Goal: Task Accomplishment & Management: Manage account settings

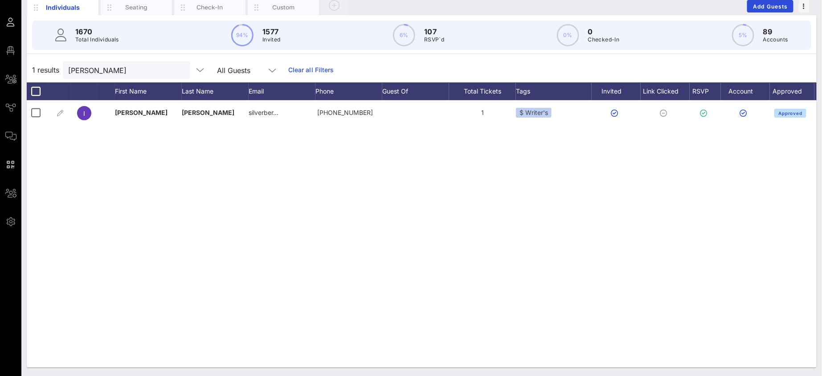
scroll to position [0, 20]
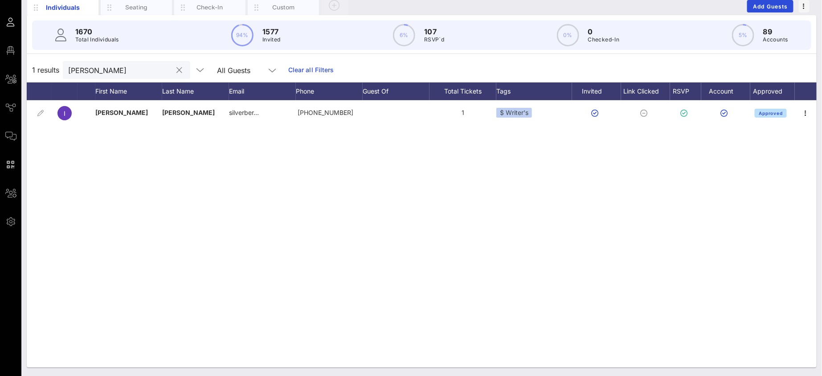
click at [103, 69] on input "[PERSON_NAME]" at bounding box center [120, 70] width 104 height 12
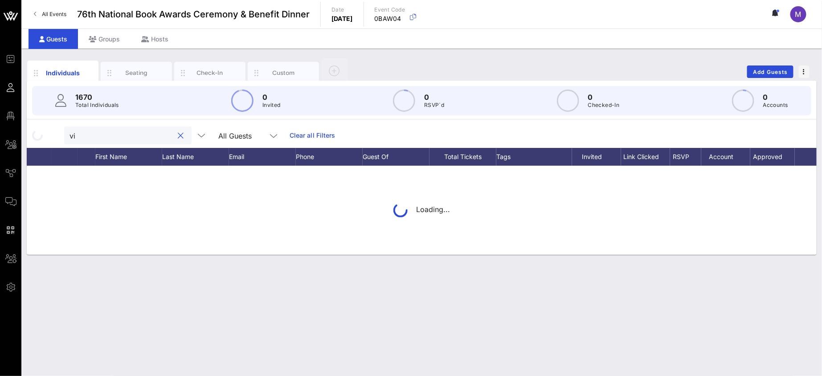
scroll to position [0, 0]
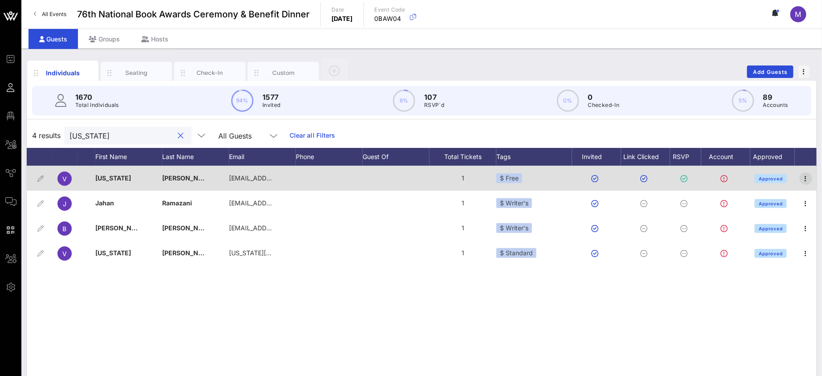
type input "virginia"
click at [808, 176] on icon "button" at bounding box center [806, 178] width 11 height 11
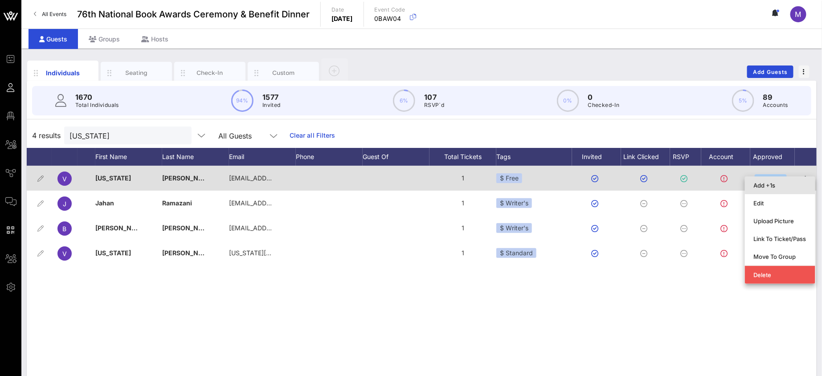
click at [779, 183] on div "Add +1s" at bounding box center [780, 185] width 53 height 7
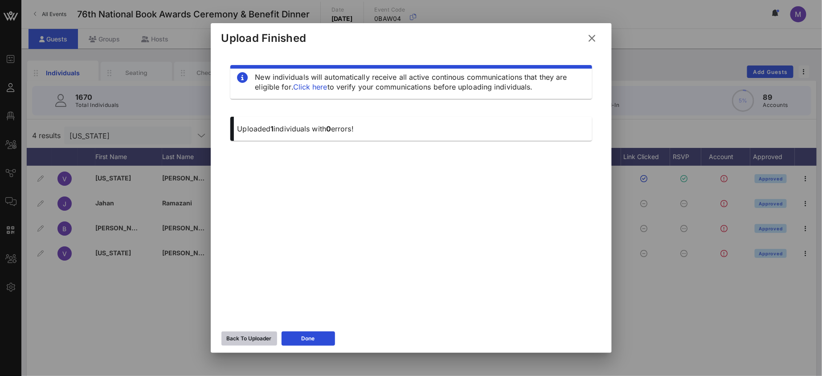
click at [259, 334] on div "Back To Uploader" at bounding box center [249, 338] width 45 height 9
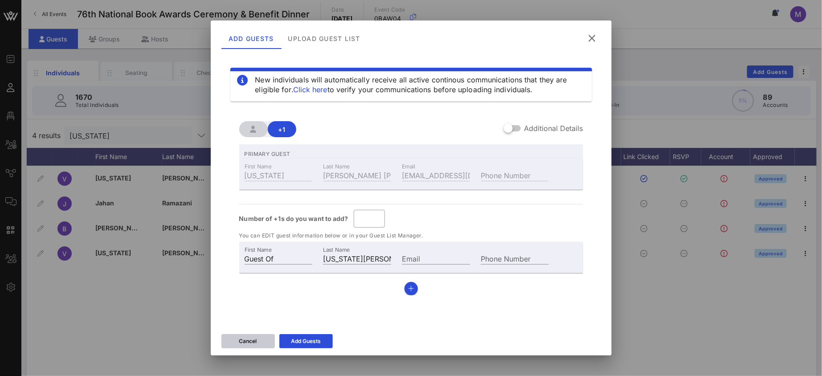
click at [229, 346] on button "Cancel" at bounding box center [247, 341] width 53 height 14
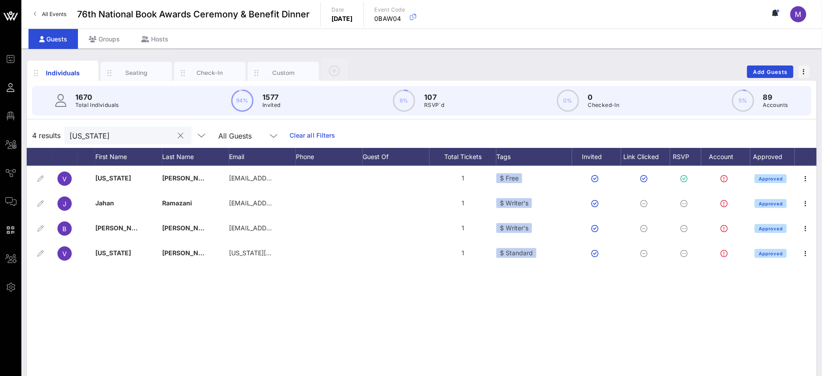
click at [129, 137] on input "virginia" at bounding box center [121, 136] width 104 height 12
paste input "Lesa Cline-Ransome"
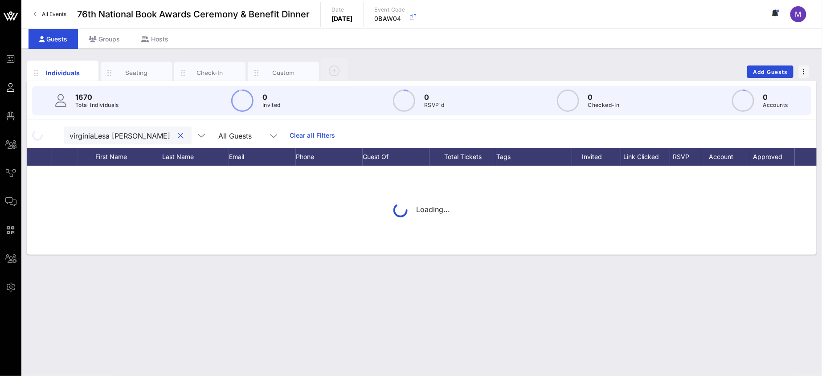
scroll to position [0, 12]
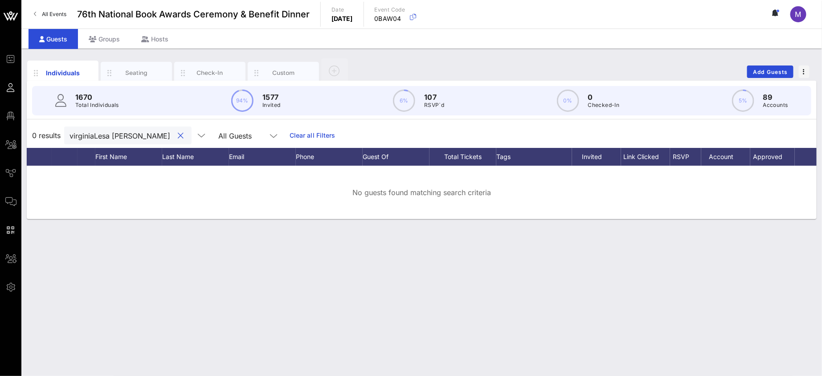
click at [119, 135] on input "virginiaLesa Cline-Ransome" at bounding box center [121, 136] width 104 height 12
click at [117, 134] on input "virginiaLesa Cline-Ransome" at bounding box center [121, 136] width 104 height 12
click at [111, 135] on input "virginiaLesa Cline-Ransome" at bounding box center [121, 136] width 104 height 12
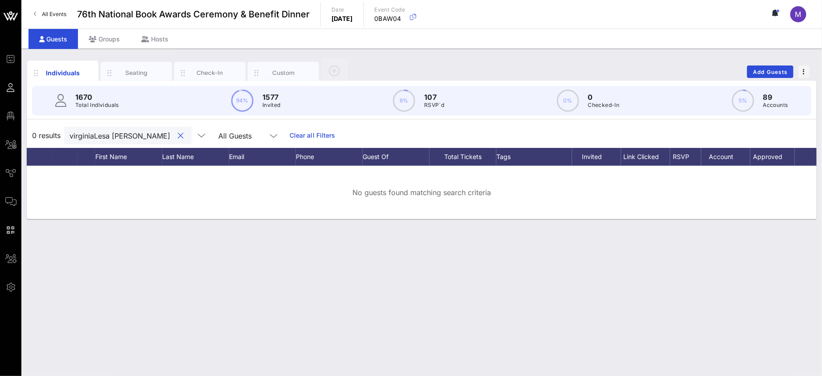
click at [111, 135] on input "virginiaLesa Cline-Ransome" at bounding box center [121, 136] width 104 height 12
paste input "text"
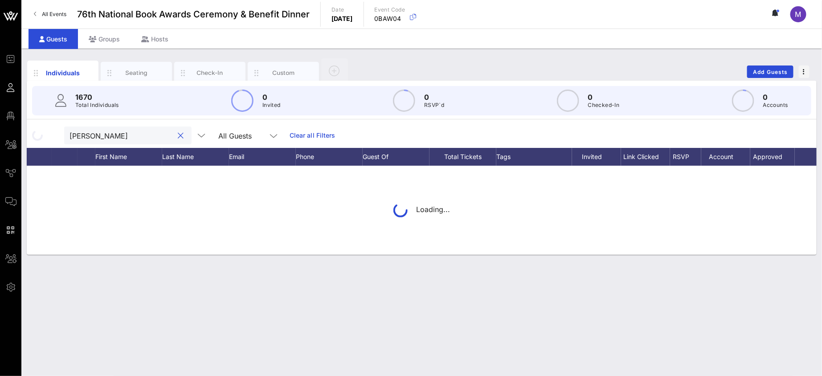
scroll to position [0, 0]
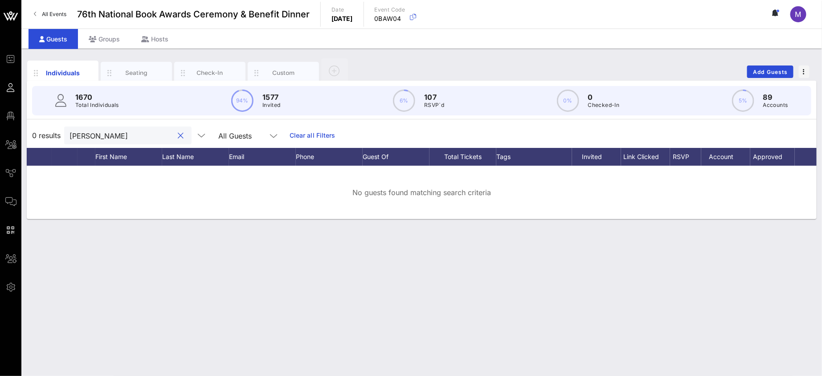
click at [87, 135] on input "Lesa Cline-Ransome" at bounding box center [121, 136] width 104 height 12
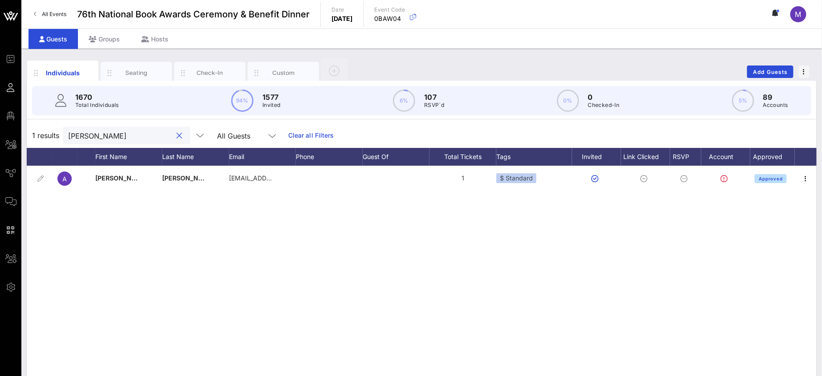
click at [114, 138] on input "Lesa" at bounding box center [120, 136] width 104 height 12
click at [113, 138] on input "Lesa" at bounding box center [120, 136] width 104 height 12
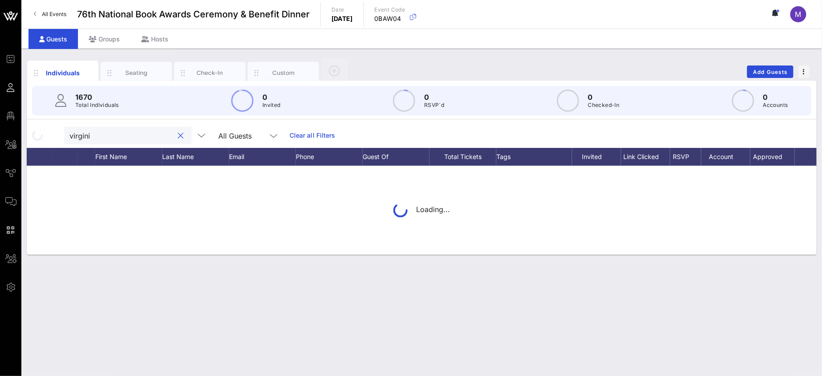
type input "virginia"
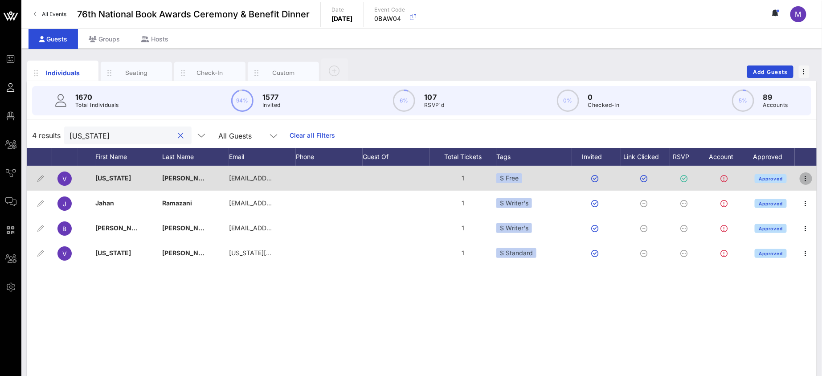
click at [801, 180] on icon "button" at bounding box center [806, 178] width 11 height 11
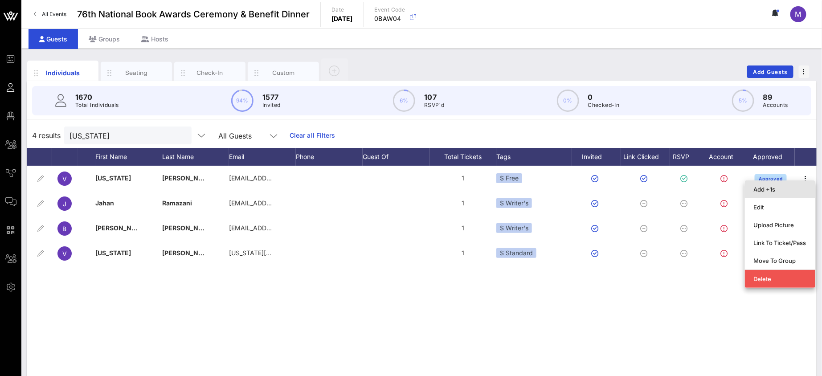
click at [782, 188] on div "Add +1s" at bounding box center [780, 189] width 53 height 7
type input "Guest Of"
type input "Virginia Euwer Wolff"
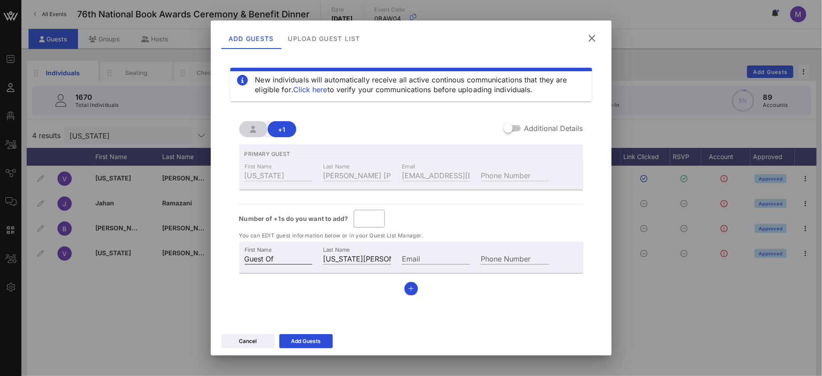
click at [279, 253] on input "Guest Of" at bounding box center [279, 259] width 68 height 12
click at [278, 253] on input "Guest Of" at bounding box center [279, 259] width 68 height 12
paste input "Lesa Cline-Ransome"
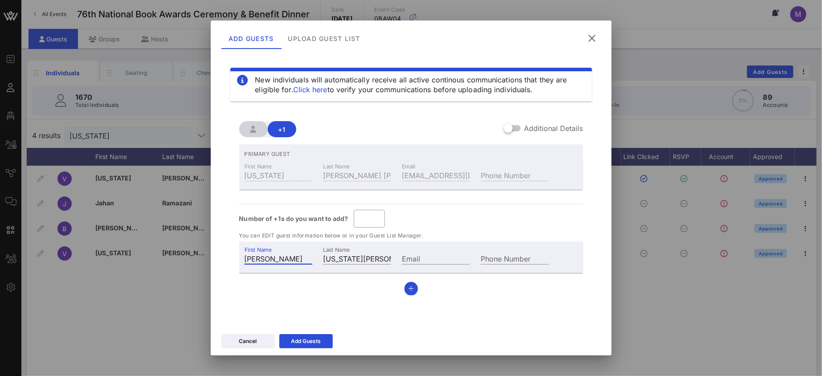
click at [263, 259] on input "Lesa Cline-Ransome" at bounding box center [279, 259] width 68 height 12
type input "Lesa"
click at [341, 255] on input "Virginia Euwer Wolff" at bounding box center [357, 259] width 68 height 12
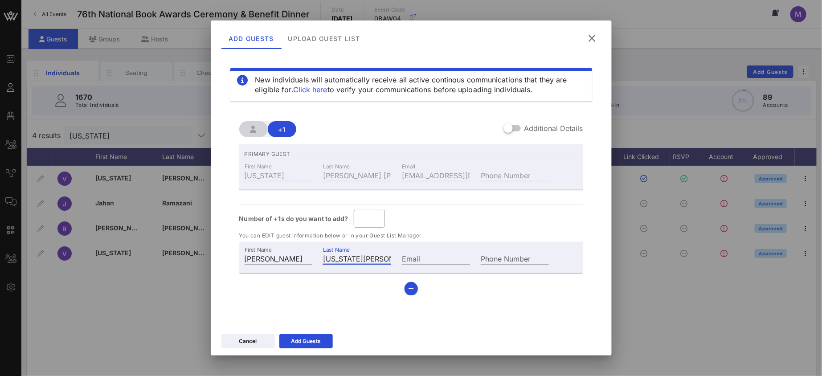
click at [341, 255] on input "Virginia Euwer Wolff" at bounding box center [357, 259] width 68 height 12
paste input "Cline-Ransome"
type input "Cline-Ransome"
click at [318, 342] on div "Add Guests" at bounding box center [306, 341] width 30 height 9
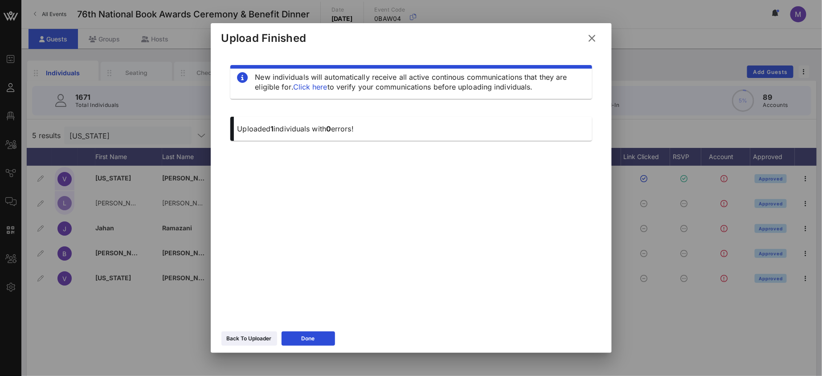
click at [313, 337] on div "Done" at bounding box center [308, 338] width 13 height 9
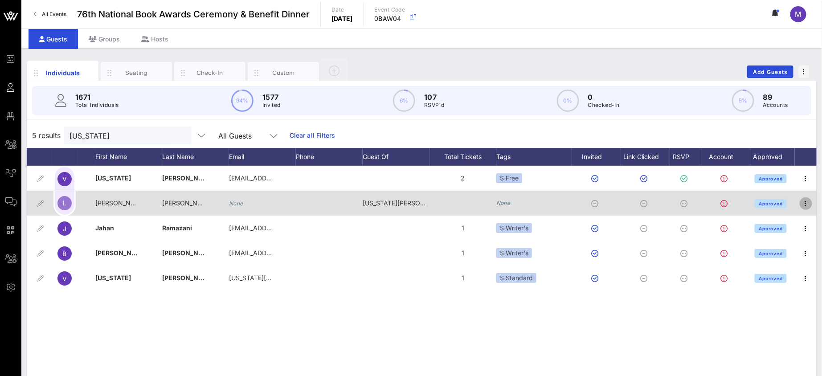
click at [808, 205] on icon "button" at bounding box center [806, 203] width 11 height 11
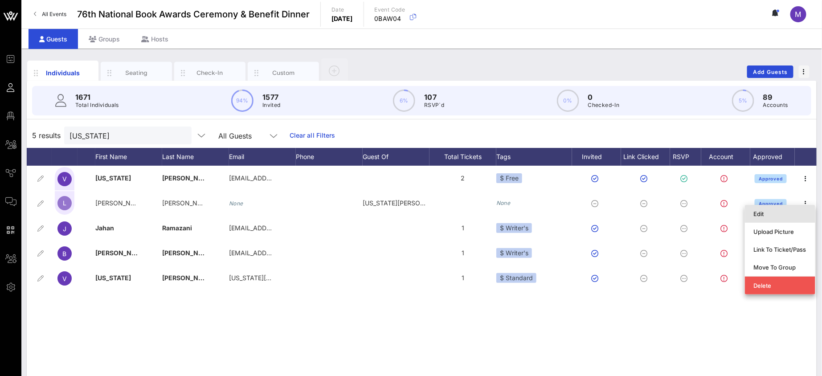
click at [796, 208] on div "Edit" at bounding box center [780, 214] width 53 height 14
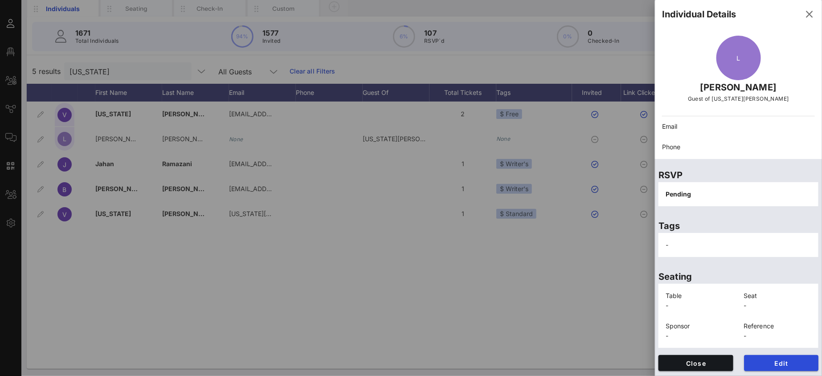
scroll to position [65, 0]
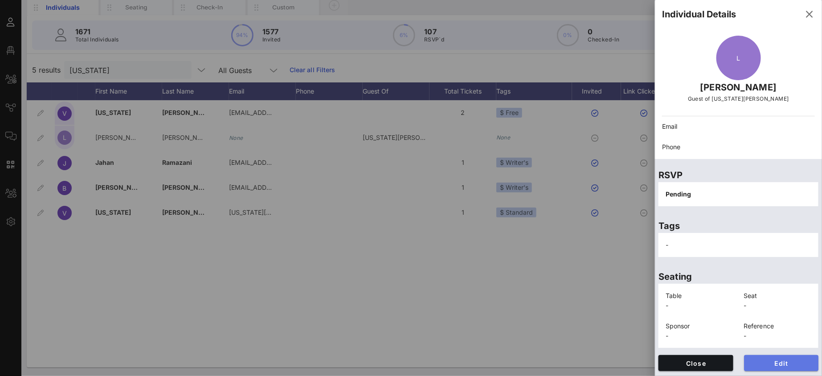
click at [787, 366] on span "Edit" at bounding box center [781, 364] width 61 height 8
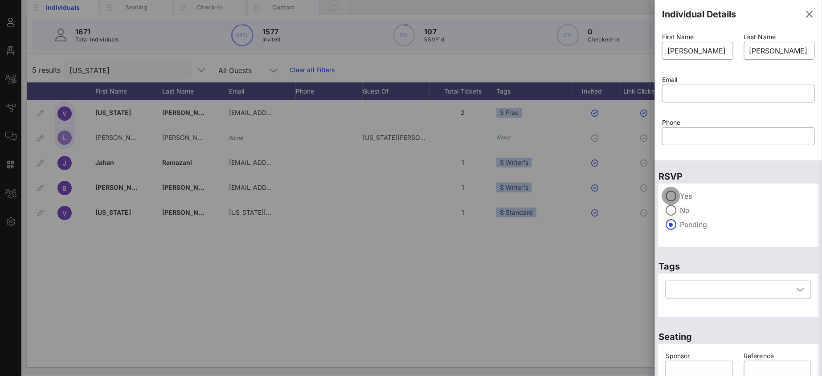
click at [671, 191] on div at bounding box center [670, 195] width 15 height 15
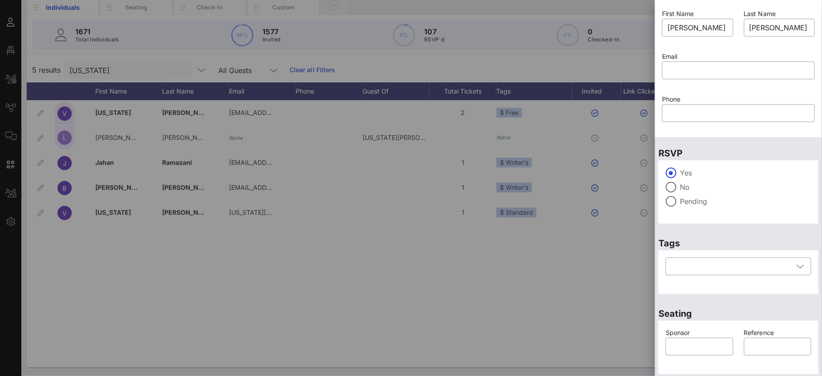
scroll to position [49, 0]
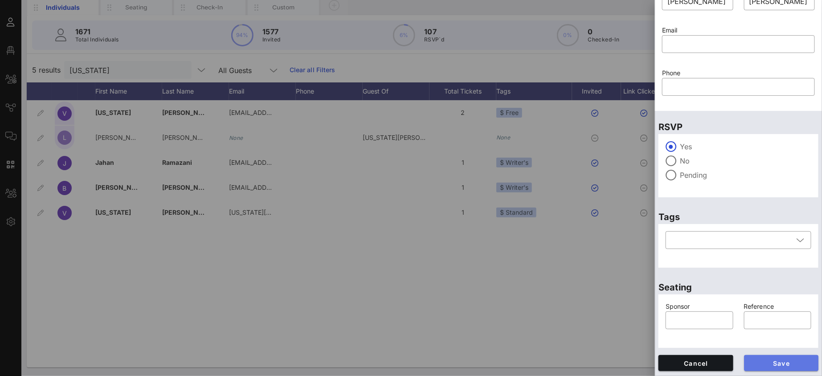
click at [792, 361] on span "Save" at bounding box center [781, 364] width 61 height 8
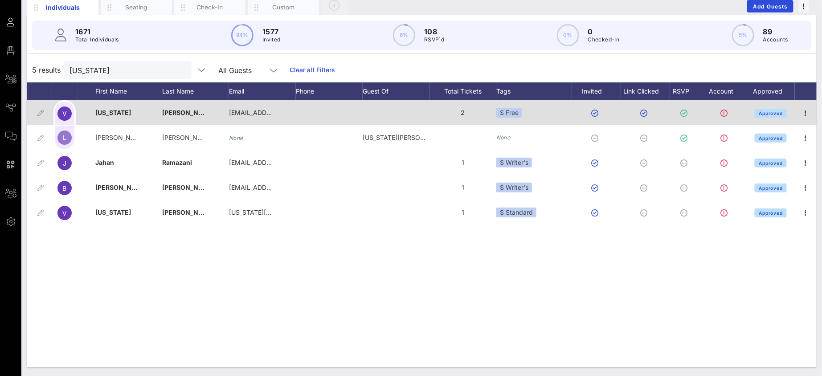
click at [546, 110] on div "$ Free" at bounding box center [534, 112] width 76 height 25
click at [525, 110] on div "$ Free" at bounding box center [534, 112] width 76 height 25
click at [517, 114] on div "$ Free" at bounding box center [509, 113] width 26 height 10
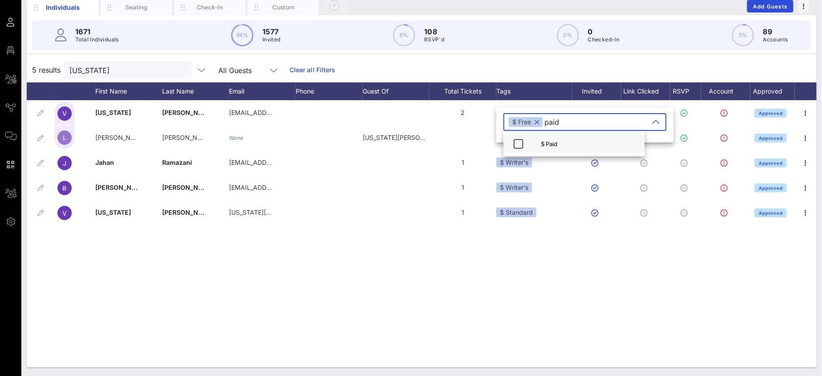
type input "paid"
click at [541, 143] on div "$ Paid" at bounding box center [589, 143] width 97 height 7
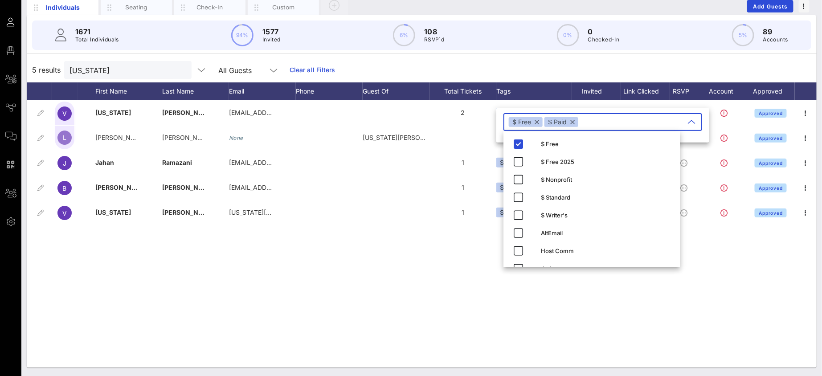
click at [409, 237] on div "V Virginia Euwer Wolff veuwerwolff@gmail.com 2 $ Free Approved L Lesa Cline-Ran…" at bounding box center [422, 233] width 790 height 267
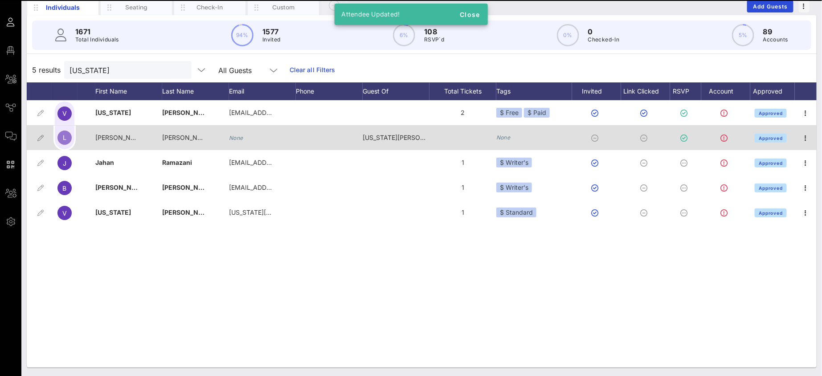
click at [496, 143] on div "None" at bounding box center [534, 137] width 76 height 25
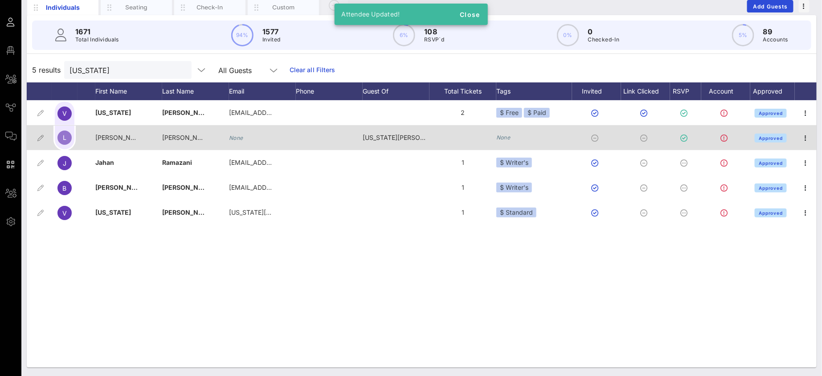
click at [509, 133] on div "None" at bounding box center [503, 137] width 14 height 9
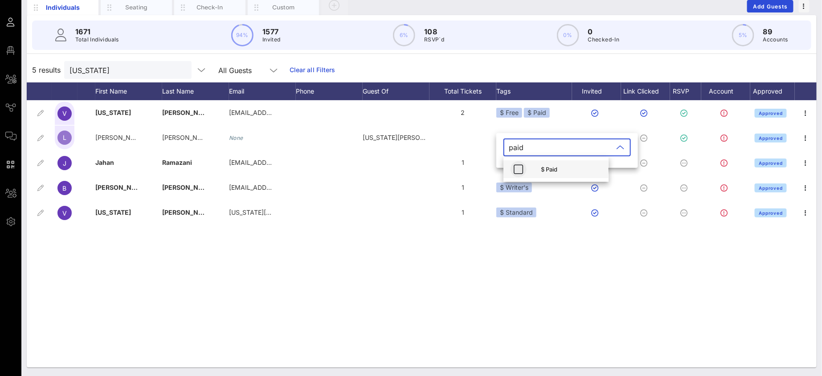
type input "paid"
click at [531, 166] on div "$ Paid" at bounding box center [555, 169] width 105 height 18
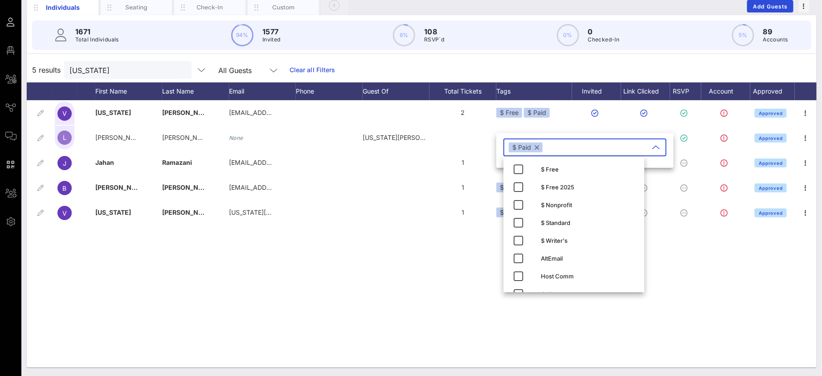
click at [422, 318] on div "V Virginia Euwer Wolff veuwerwolff@gmail.com 2 $ Free $ Paid Approved L Lesa Cl…" at bounding box center [422, 233] width 790 height 267
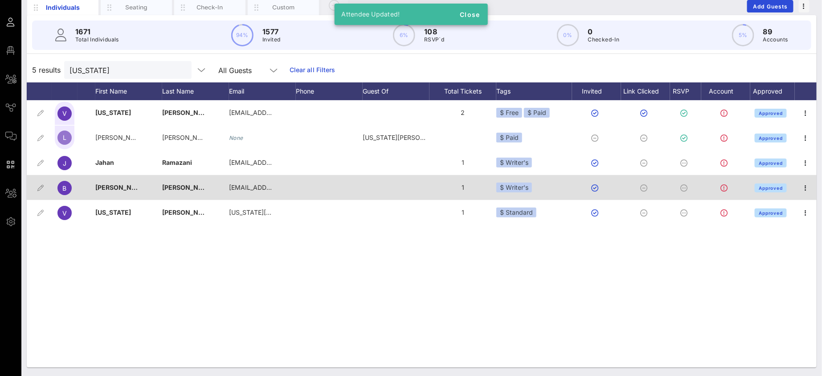
scroll to position [64, 0]
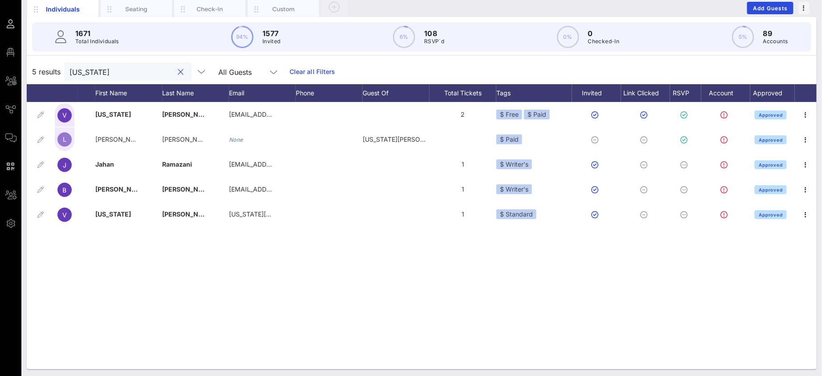
click at [104, 69] on input "virginia" at bounding box center [121, 72] width 104 height 12
click at [178, 74] on button "clear icon" at bounding box center [181, 72] width 6 height 9
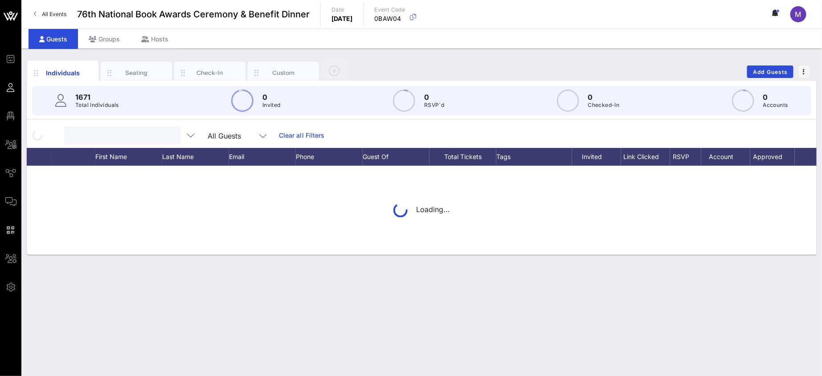
scroll to position [0, 0]
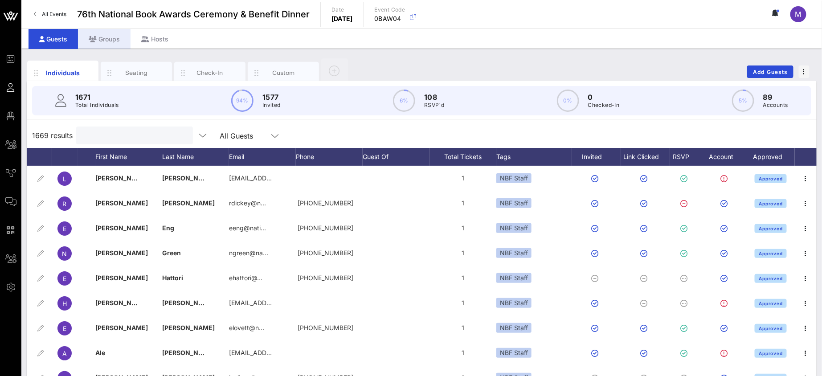
click at [95, 42] on icon at bounding box center [93, 39] width 8 height 6
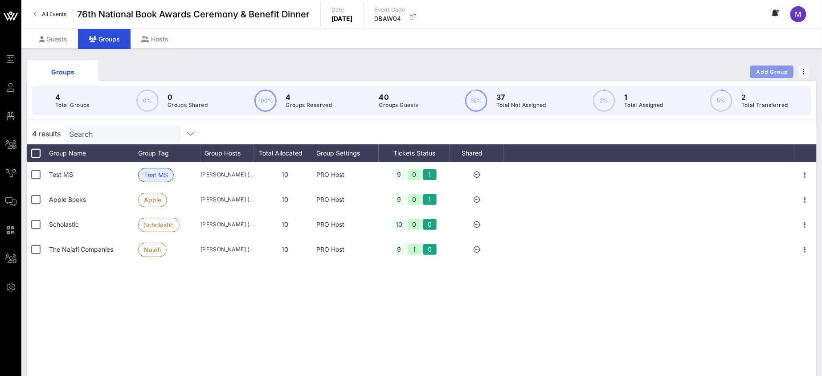
click at [753, 78] on button "Add Group" at bounding box center [771, 71] width 43 height 12
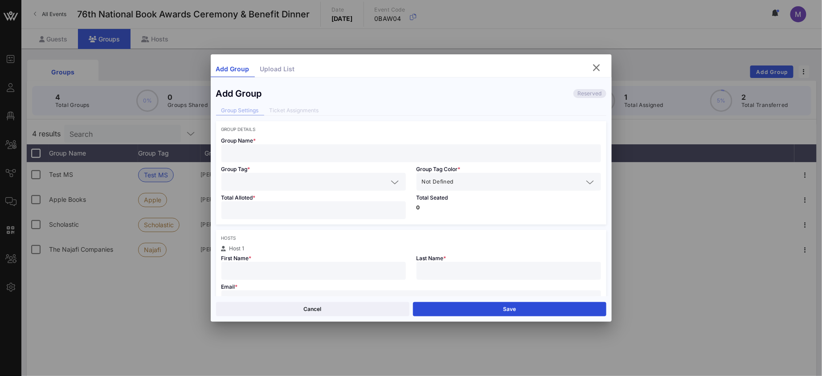
click at [325, 156] on input "text" at bounding box center [411, 153] width 369 height 12
type input "Tiffany & Co."
click at [298, 182] on input "text" at bounding box center [307, 182] width 161 height 12
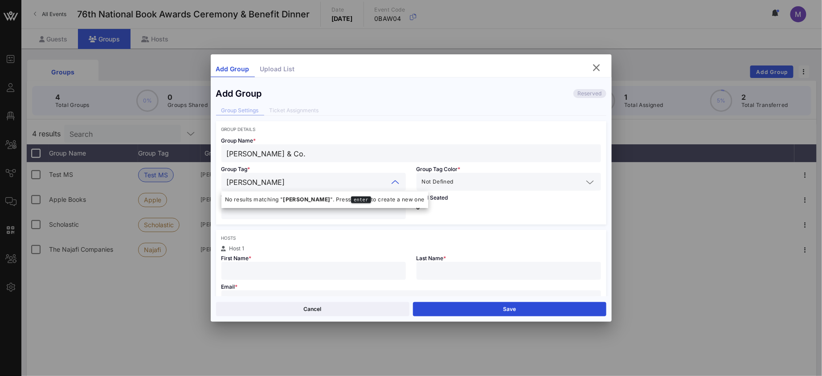
type input "Tiffany"
click at [358, 161] on div "Tiffany & Co." at bounding box center [411, 153] width 369 height 18
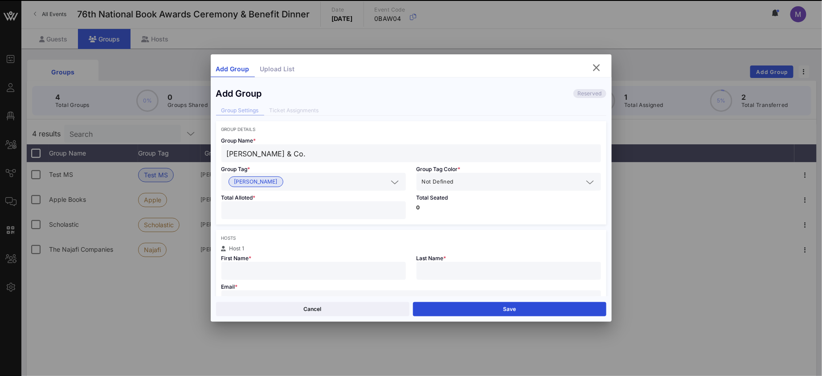
click at [467, 187] on input "text" at bounding box center [519, 182] width 128 height 12
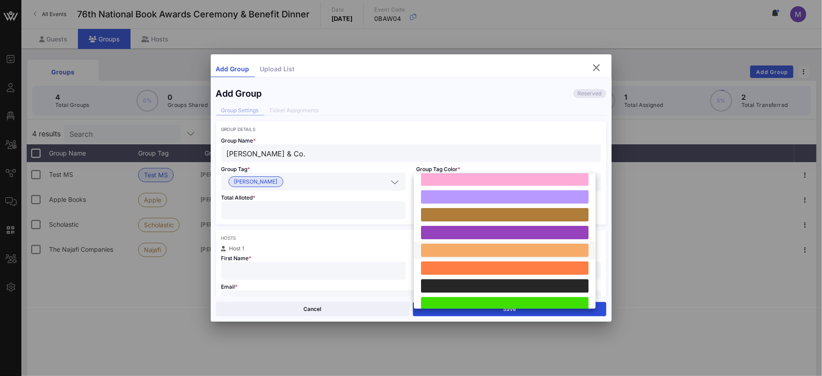
scroll to position [117, 0]
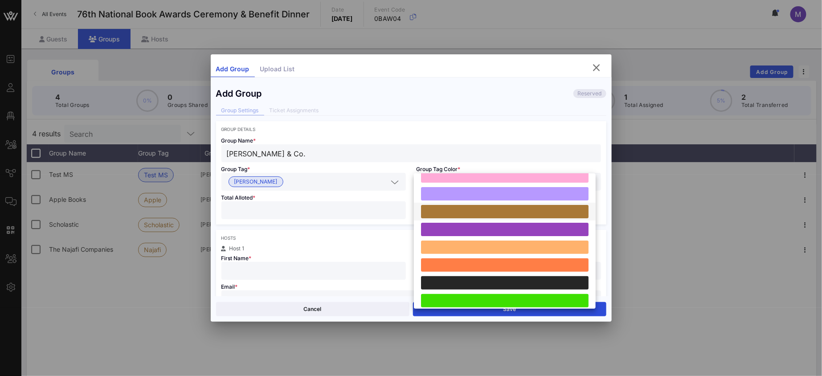
click at [487, 209] on div at bounding box center [505, 211] width 168 height 13
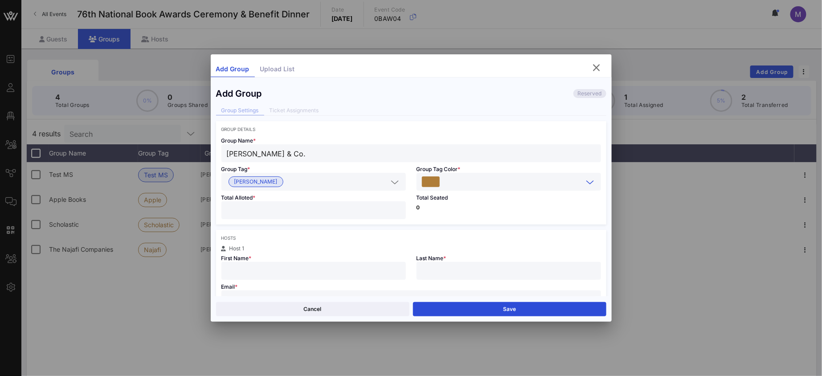
click at [270, 214] on input "number" at bounding box center [314, 210] width 174 height 12
type input "**"
click at [327, 266] on input "text" at bounding box center [314, 271] width 174 height 12
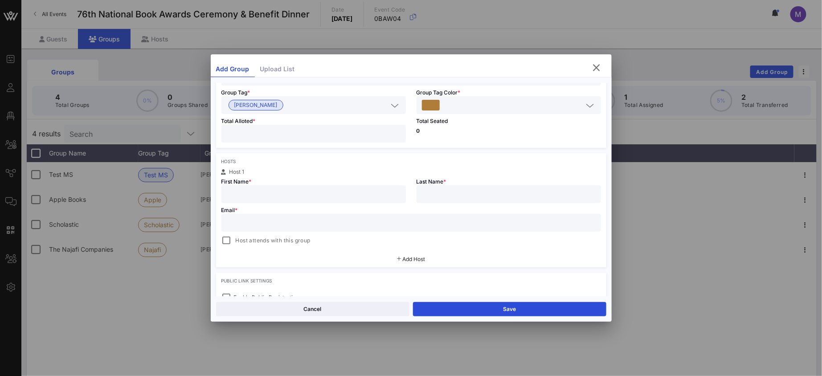
paste input "Matthew.Johnston@tiffany.com"
type input "Matthew.Johnston@tiffany.com"
click at [297, 217] on input "text" at bounding box center [411, 223] width 369 height 12
paste input "Matthew.Johnston@tiffany.com"
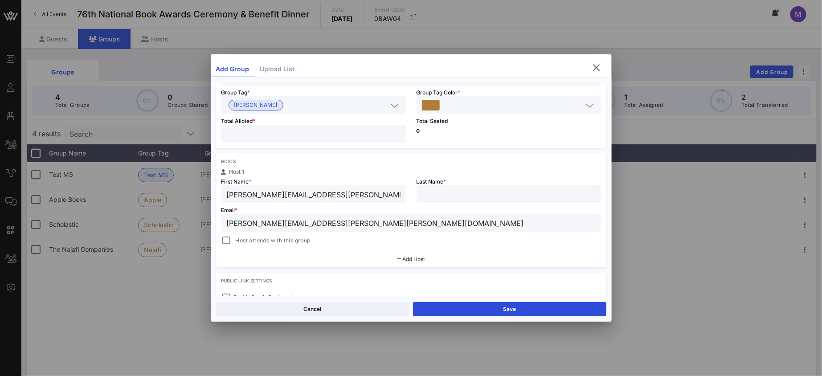
type input "Matthew.Johnston@tiffany.com"
click at [340, 198] on input "Matthew.Johnston@tiffany.com" at bounding box center [314, 194] width 174 height 12
click at [256, 195] on input "Matthew.Johnston@tiffany.com" at bounding box center [314, 194] width 174 height 12
type input "Matthew"
click at [446, 190] on input "text" at bounding box center [509, 194] width 174 height 12
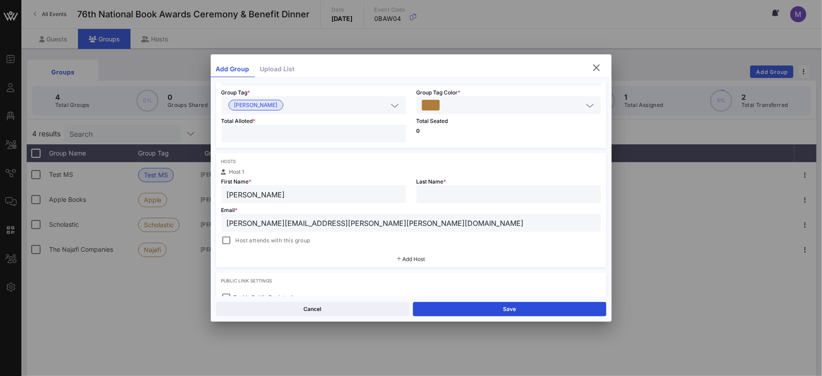
paste input ".Johnston@tiffany.com"
click at [422, 194] on input ".Johnston@tiffany.com" at bounding box center [509, 194] width 174 height 12
click at [497, 196] on input "Johnston@tiffany.com" at bounding box center [509, 194] width 174 height 12
click at [452, 198] on input "Johnston@tiffany.com" at bounding box center [509, 194] width 174 height 12
type input "Johnston"
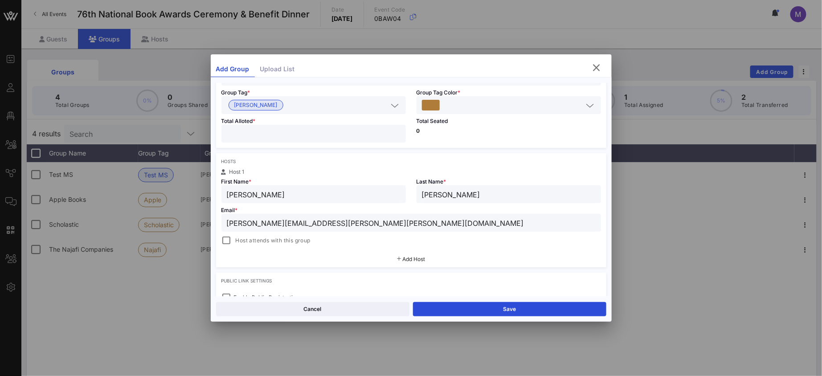
click at [415, 260] on span "Add Host" at bounding box center [413, 259] width 23 height 7
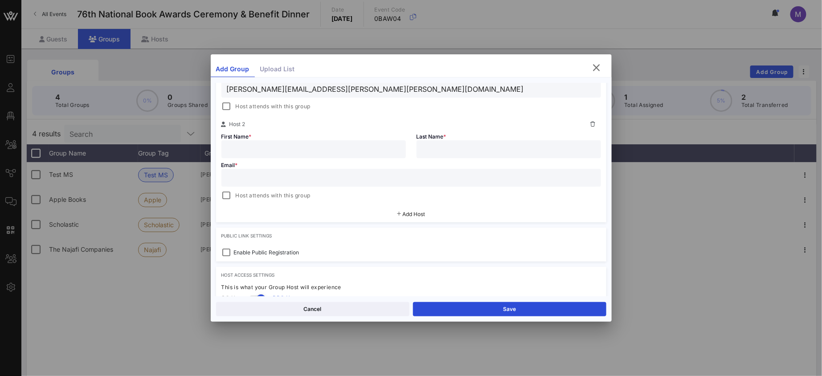
scroll to position [244, 0]
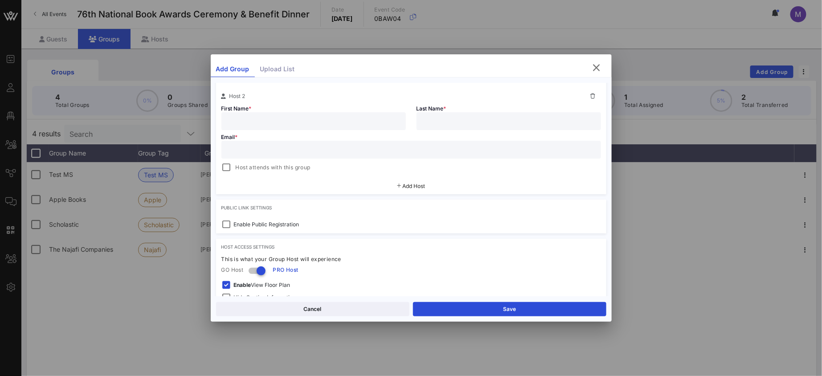
click at [268, 115] on input "text" at bounding box center [314, 121] width 174 height 12
paste input "Christy.Brega@Tiffany.com"
type input "Christy.Brega@Tiffany.com"
click at [257, 149] on input "text" at bounding box center [411, 150] width 369 height 12
paste input "Christy.Brega@Tiffany.com"
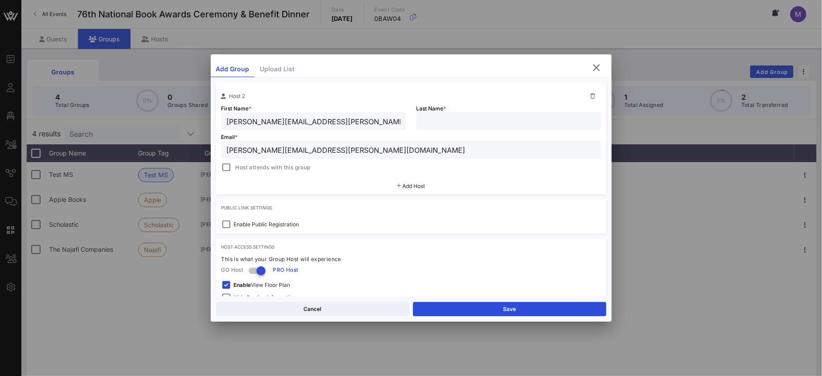
type input "Christy.Brega@Tiffany.com"
click at [319, 120] on input "Christy.Brega@Tiffany.com" at bounding box center [314, 121] width 174 height 12
click at [253, 120] on input "Christy.Brega@Tiffany.com" at bounding box center [314, 121] width 174 height 12
type input "Christy"
click at [449, 122] on input "text" at bounding box center [509, 121] width 174 height 12
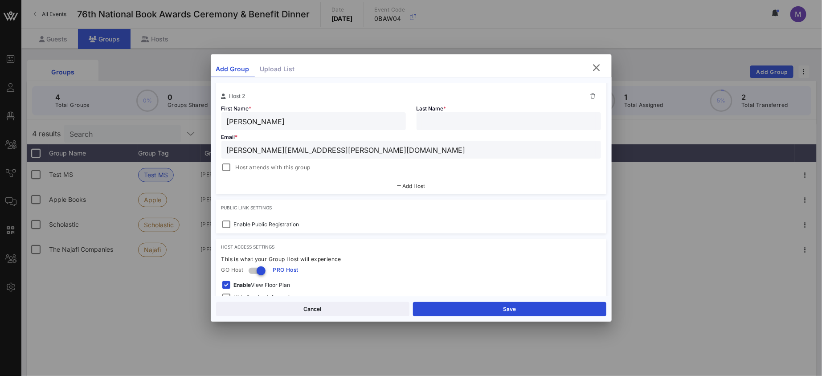
paste input "Brega@Tiffany.com"
click at [441, 122] on input "Brega@Tiffany.com" at bounding box center [509, 121] width 174 height 12
type input "Brega"
click at [502, 180] on div "Add Host" at bounding box center [411, 186] width 390 height 16
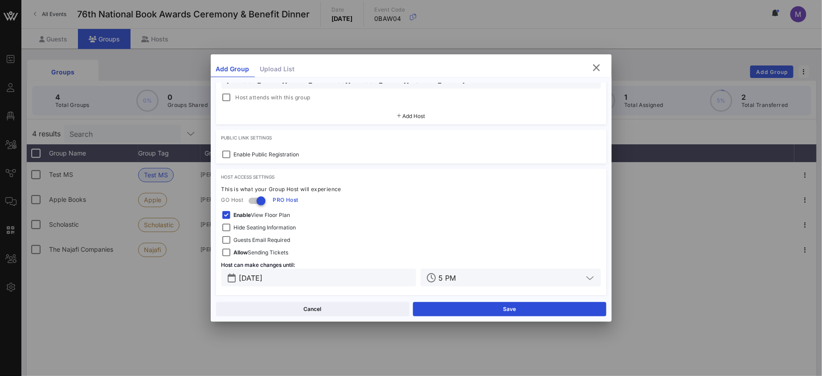
scroll to position [318, 0]
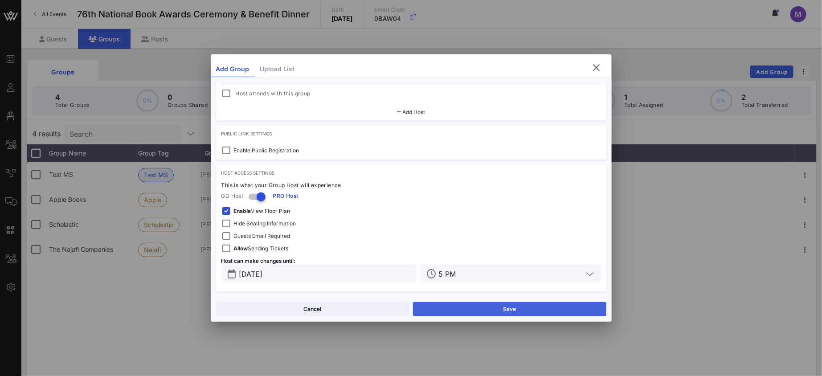
click at [551, 309] on button "Save" at bounding box center [509, 309] width 193 height 14
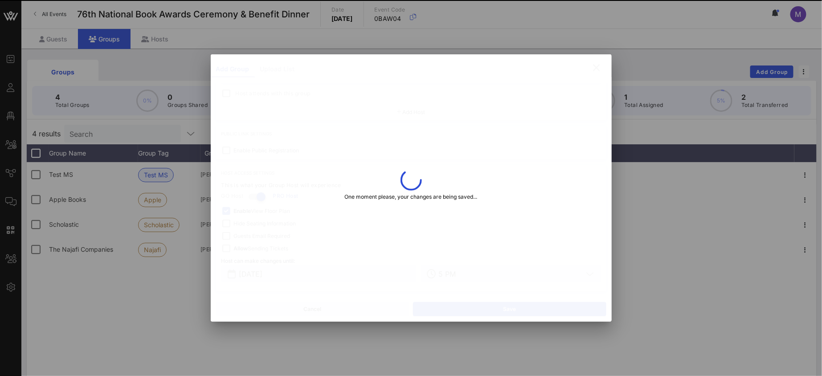
type input "matthew.johnston@tiffany.com"
type input "Christy"
type input "christy.brega@tiffany.com"
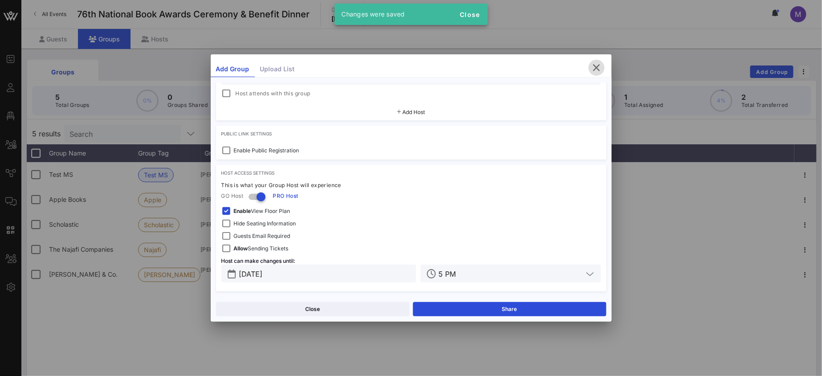
click at [598, 68] on icon "button" at bounding box center [596, 67] width 11 height 11
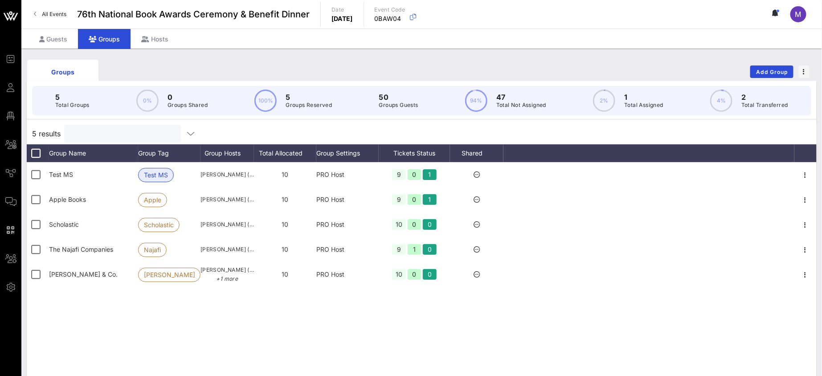
click at [117, 134] on input "text" at bounding box center [121, 134] width 104 height 12
click at [49, 39] on div "Guests" at bounding box center [53, 39] width 49 height 20
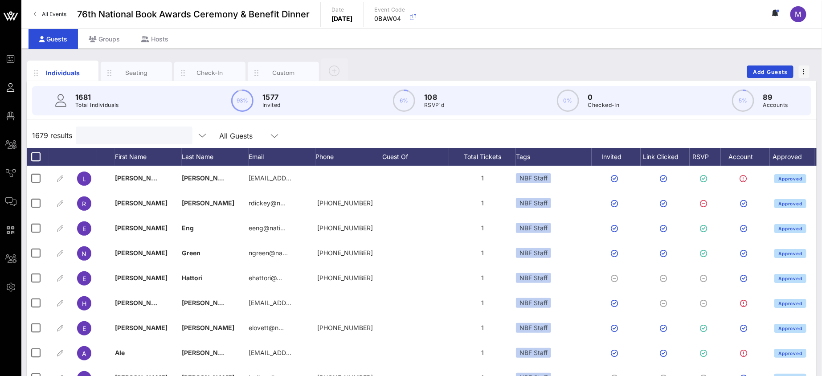
click at [122, 132] on input "text" at bounding box center [133, 136] width 104 height 12
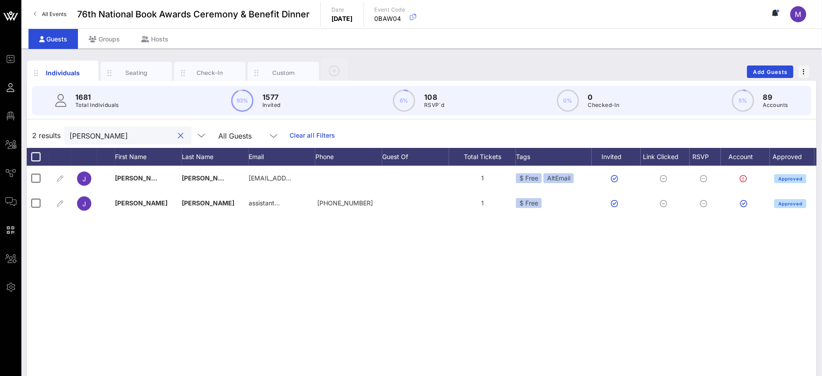
type input "jacqueline"
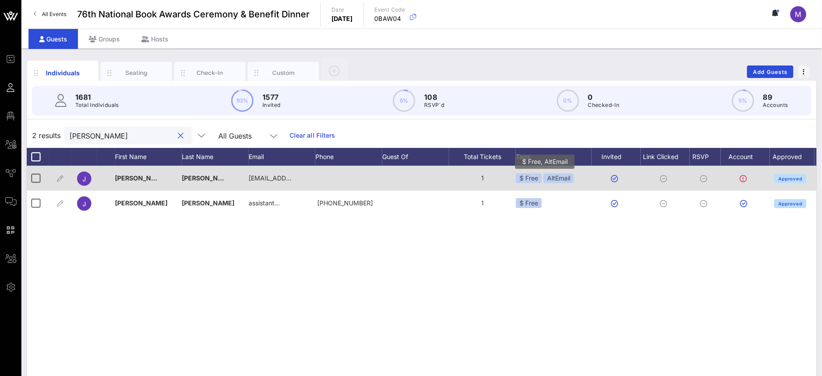
click at [559, 179] on div "AltEmail" at bounding box center [559, 178] width 30 height 10
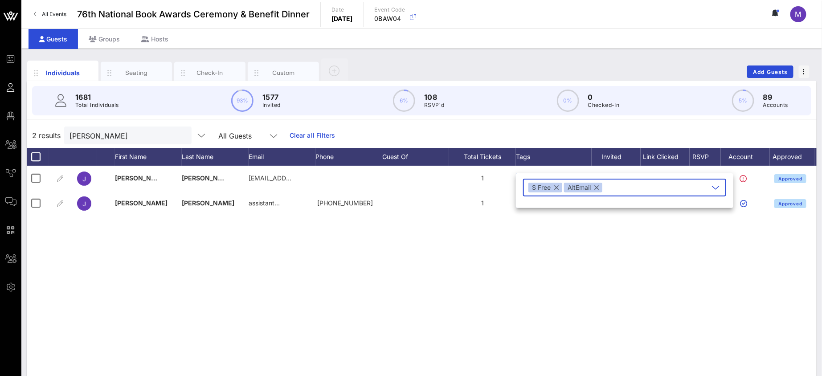
click at [597, 188] on button "button" at bounding box center [596, 188] width 4 height 10
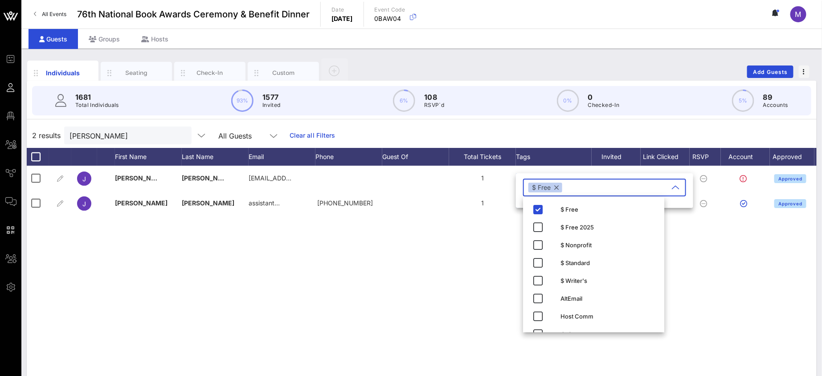
click at [457, 253] on div "J Jacqueline Woodson writerwoodson@gmail.com 1 $ Free AltEmail Approved J Jacqu…" at bounding box center [422, 299] width 790 height 267
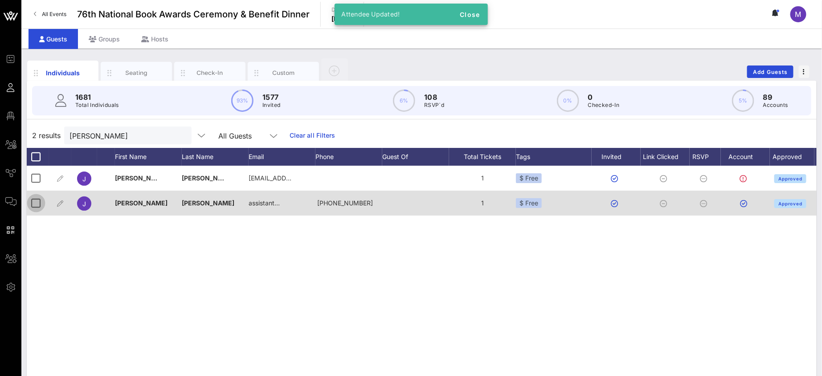
click at [36, 200] on div at bounding box center [36, 203] width 15 height 15
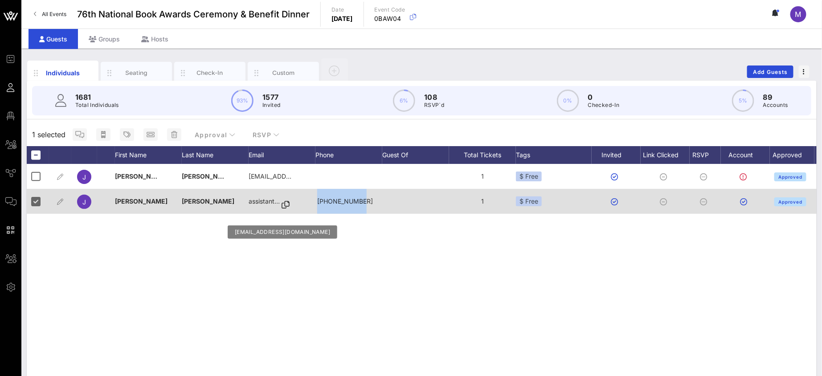
drag, startPoint x: 359, startPoint y: 200, endPoint x: 315, endPoint y: 201, distance: 43.7
click at [315, 201] on div "J Jacqueline Woodson assistant… +17182089099 1 $ Free Approved" at bounding box center [432, 201] width 810 height 25
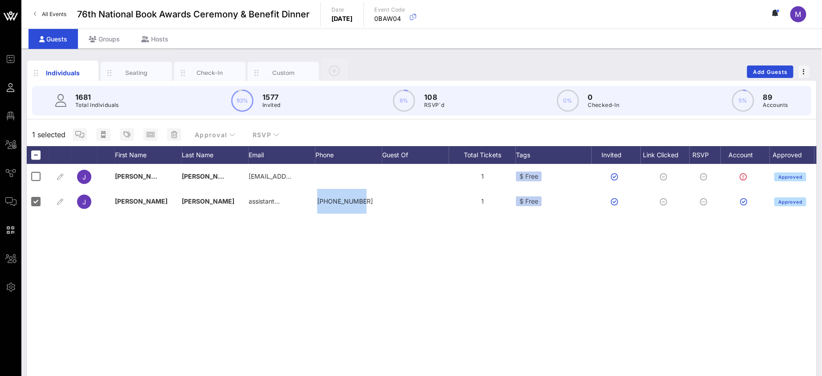
copy div "+17182089099"
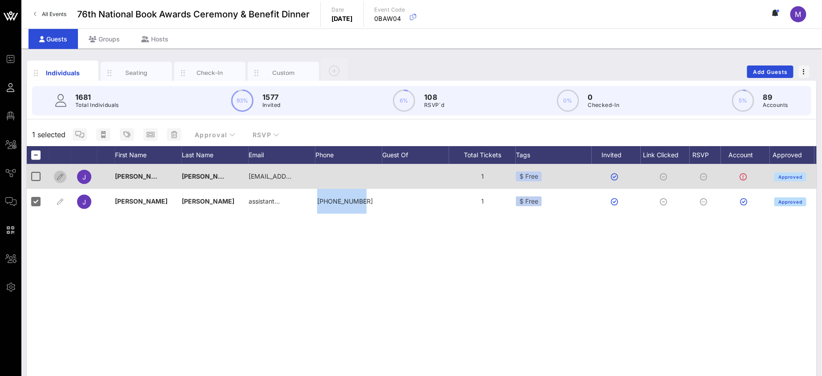
click at [60, 176] on icon "button" at bounding box center [60, 177] width 11 height 11
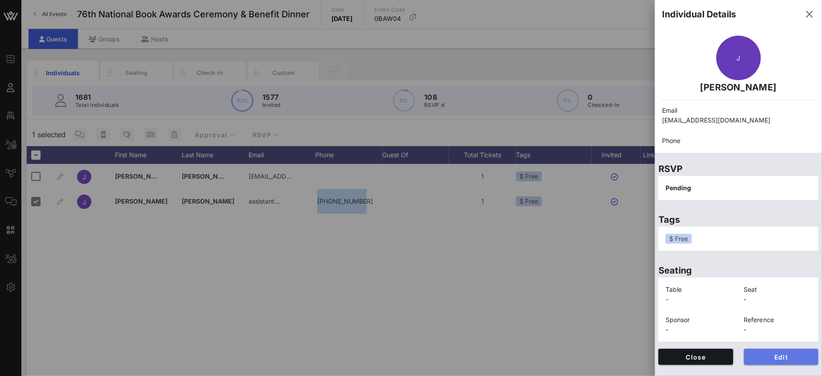
click at [763, 356] on span "Edit" at bounding box center [781, 357] width 61 height 8
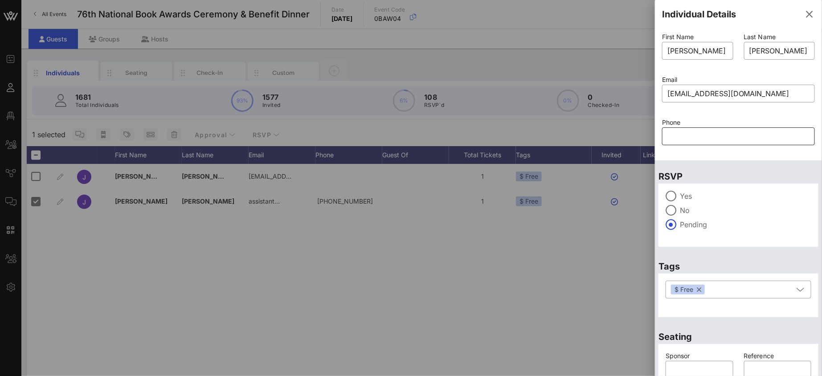
click at [712, 135] on input "text" at bounding box center [738, 136] width 142 height 14
paste input "+17182089099"
drag, startPoint x: 676, startPoint y: 134, endPoint x: 658, endPoint y: 134, distance: 17.4
click at [658, 134] on div "Phone ​ +17182089099" at bounding box center [739, 137] width 164 height 43
type input "7182089099"
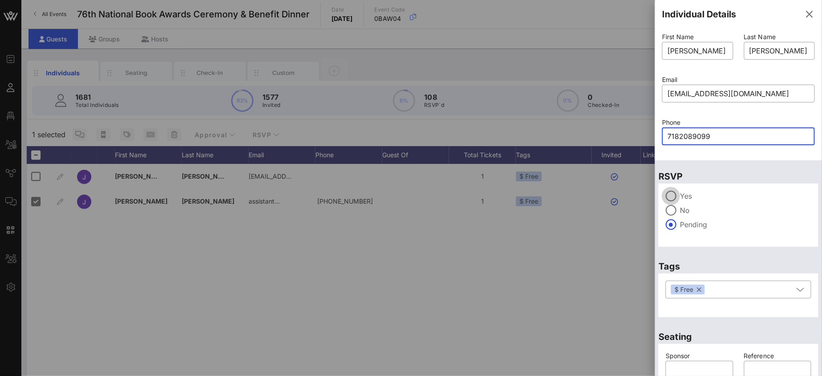
click at [672, 192] on div at bounding box center [670, 195] width 15 height 15
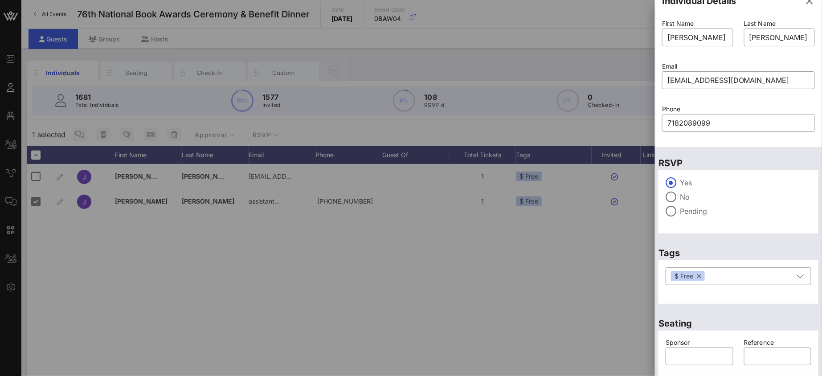
scroll to position [49, 0]
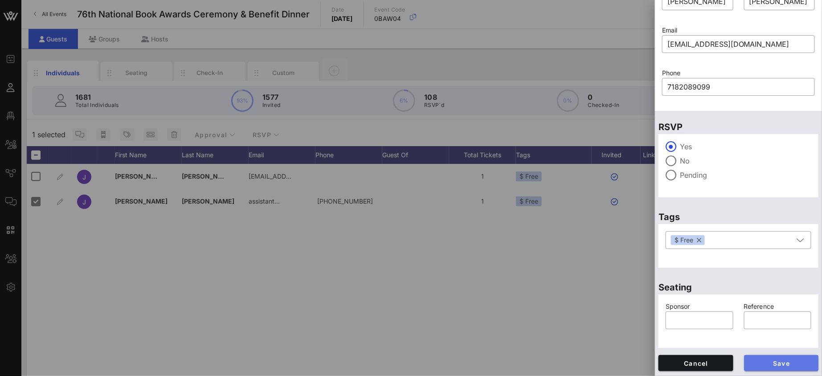
click at [786, 365] on span "Save" at bounding box center [781, 364] width 61 height 8
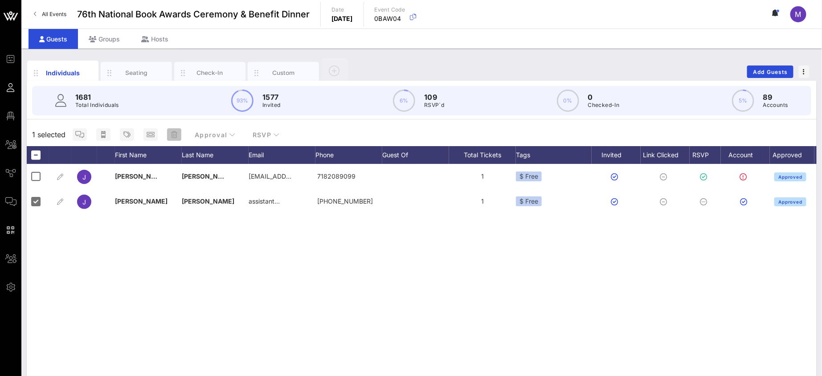
click at [176, 133] on span "button" at bounding box center [174, 134] width 14 height 7
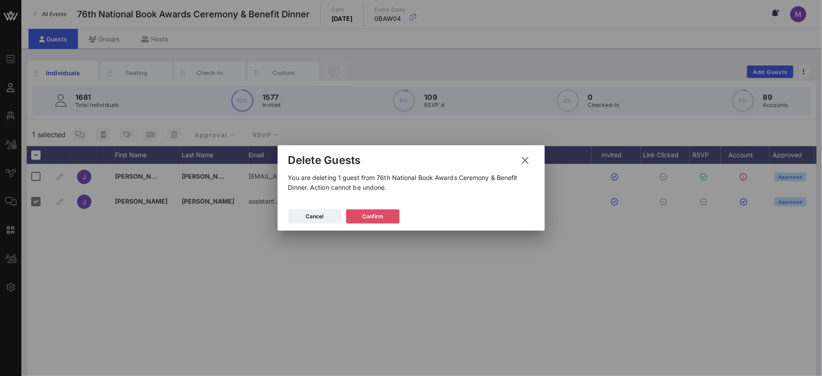
click at [370, 217] on icon at bounding box center [372, 217] width 7 height 6
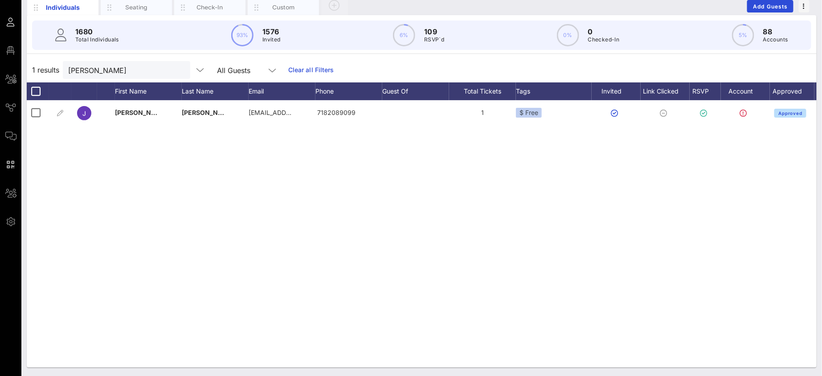
scroll to position [0, 20]
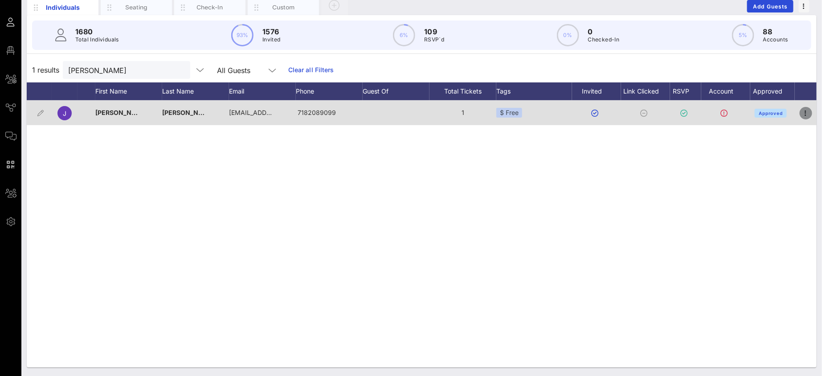
click at [802, 114] on icon "button" at bounding box center [806, 113] width 11 height 11
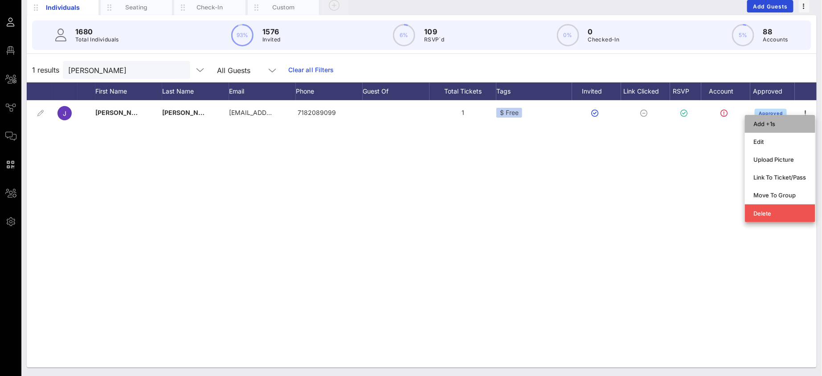
click at [786, 120] on div "Add +1s" at bounding box center [780, 123] width 53 height 7
type input "Guest Of"
type input "Jacqueline Woodson"
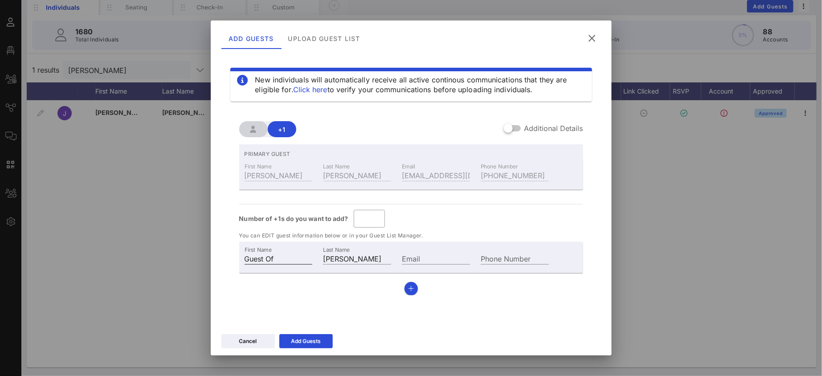
click at [277, 259] on input "Guest Of" at bounding box center [279, 259] width 68 height 12
paste input "Juliet Widof"
click at [265, 259] on input "Juliet Widoff" at bounding box center [279, 259] width 68 height 12
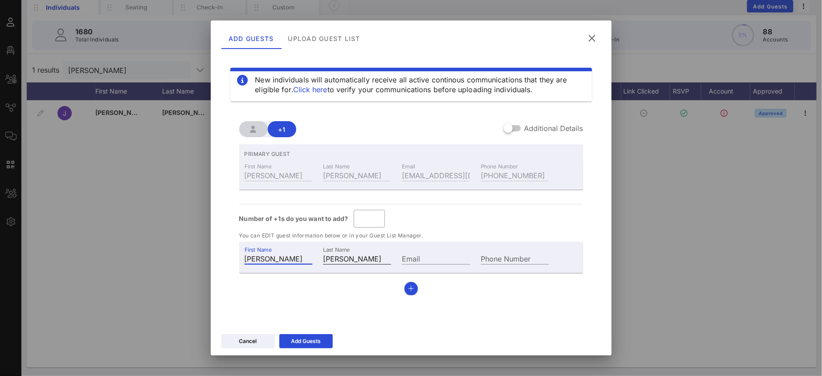
type input "Juliet"
click at [346, 253] on label "Last Name" at bounding box center [336, 249] width 27 height 7
click at [346, 253] on input "Jacqueline Woodson" at bounding box center [357, 259] width 68 height 12
drag, startPoint x: 346, startPoint y: 253, endPoint x: 349, endPoint y: 256, distance: 4.7
click at [346, 253] on label "Last Name" at bounding box center [336, 249] width 27 height 7
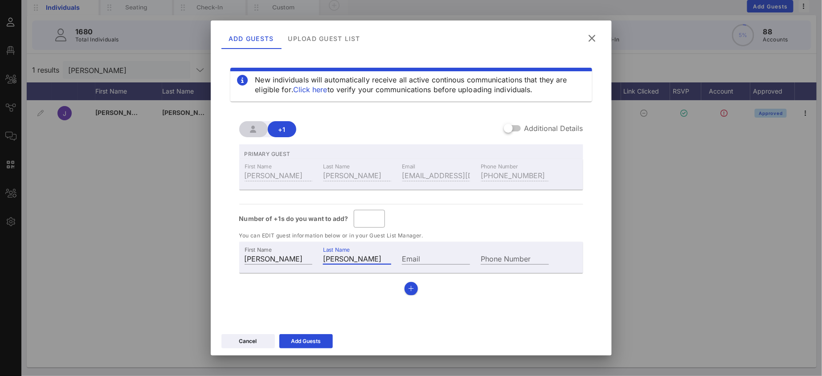
click at [346, 253] on input "Jacqueline Woodson" at bounding box center [357, 259] width 68 height 12
click at [351, 257] on input "Jacqueline Woodson" at bounding box center [357, 259] width 68 height 12
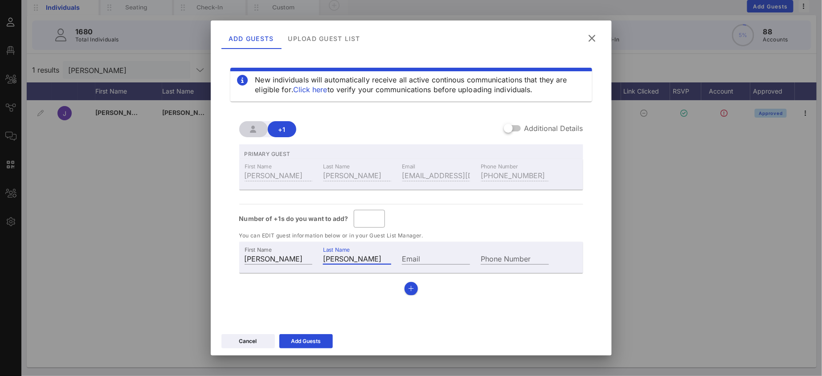
paste input "Widoff"
type input "Widoff"
click at [304, 290] on div "PRIMARY GUEST First Name Jacqueline Last Name Woodson Email writerwoodson@gmail…" at bounding box center [411, 219] width 344 height 151
click at [322, 341] on button "Add Guests" at bounding box center [305, 341] width 53 height 14
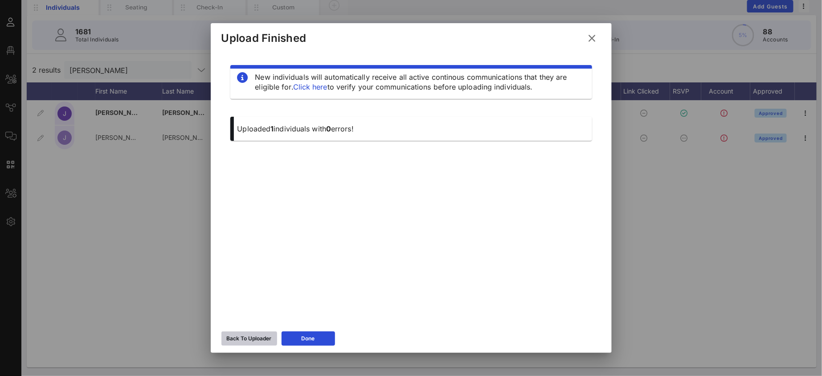
click at [246, 339] on icon at bounding box center [249, 339] width 7 height 6
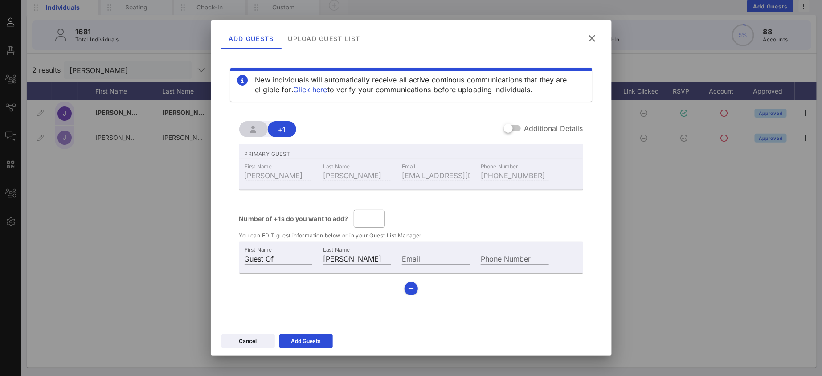
click at [593, 33] on icon at bounding box center [591, 39] width 13 height 12
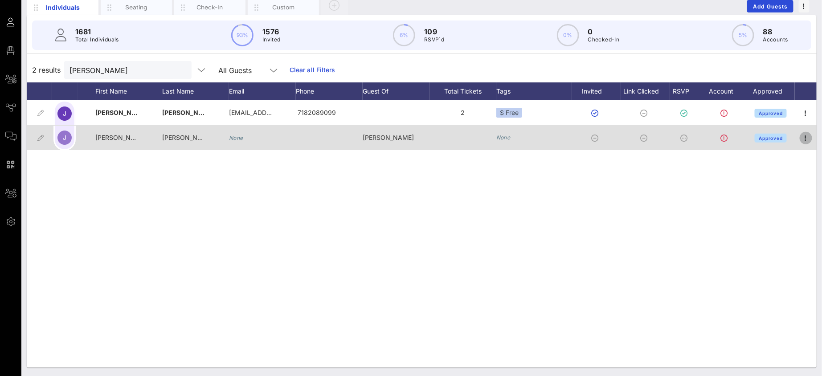
click at [808, 138] on icon "button" at bounding box center [806, 138] width 11 height 11
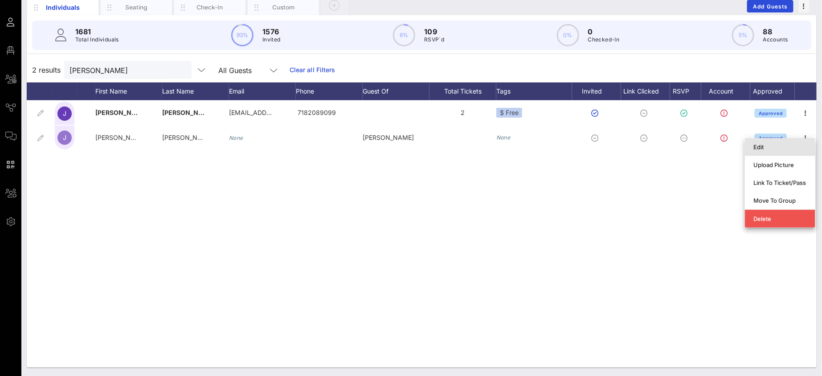
click at [797, 143] on div "Edit" at bounding box center [780, 146] width 53 height 7
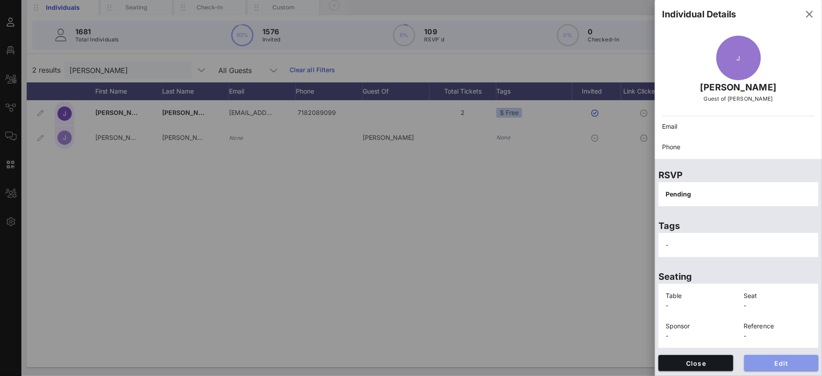
click at [764, 357] on button "Edit" at bounding box center [781, 363] width 75 height 16
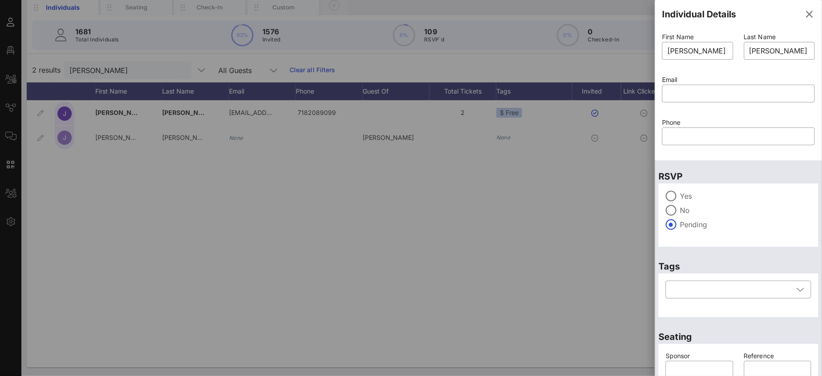
click at [686, 194] on label "Yes" at bounding box center [745, 196] width 131 height 9
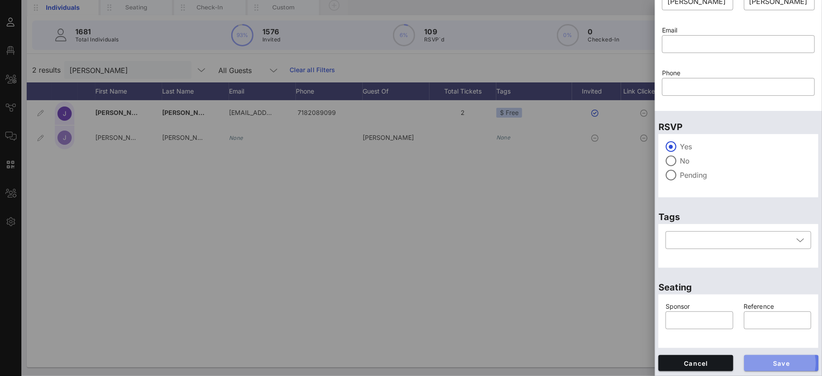
click at [795, 362] on span "Save" at bounding box center [781, 364] width 61 height 8
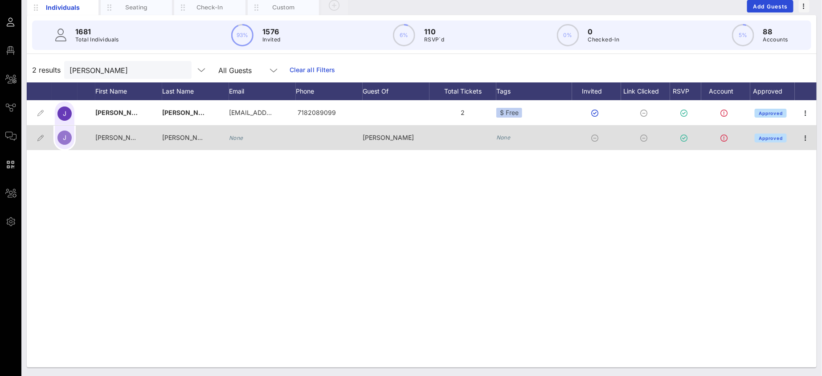
click at [511, 139] on div "None" at bounding box center [534, 137] width 76 height 25
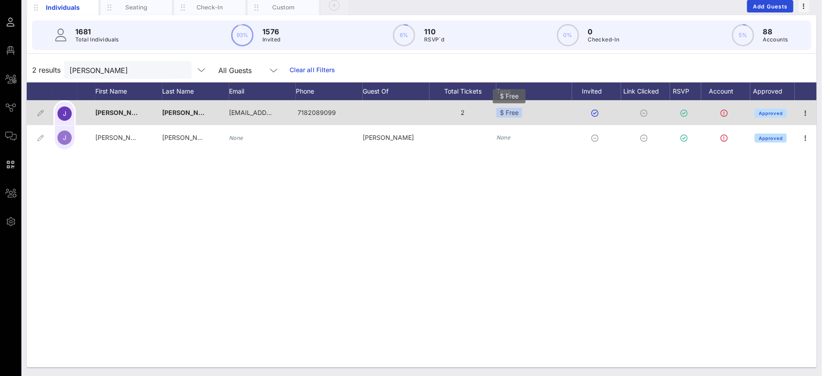
click at [517, 116] on div "$ Free" at bounding box center [509, 113] width 26 height 10
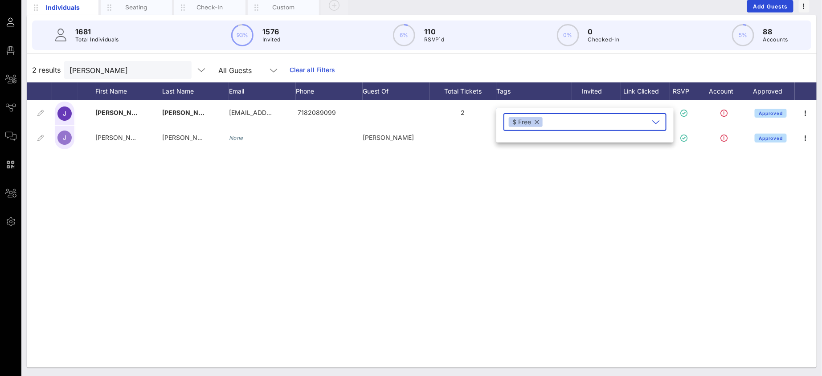
click at [538, 122] on button "button" at bounding box center [537, 122] width 4 height 10
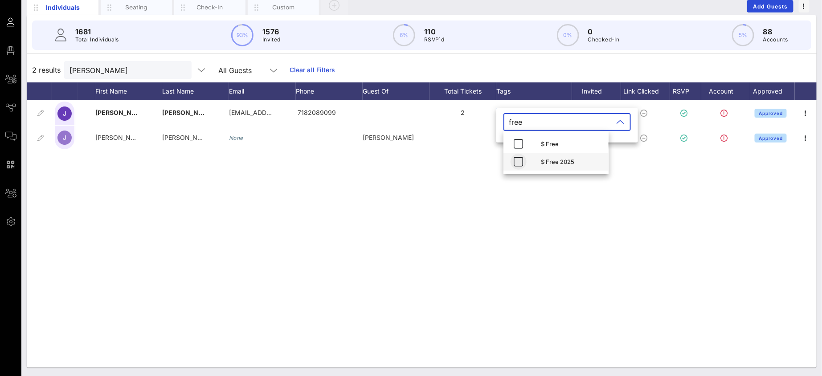
type input "free"
click at [521, 159] on icon "button" at bounding box center [518, 161] width 11 height 11
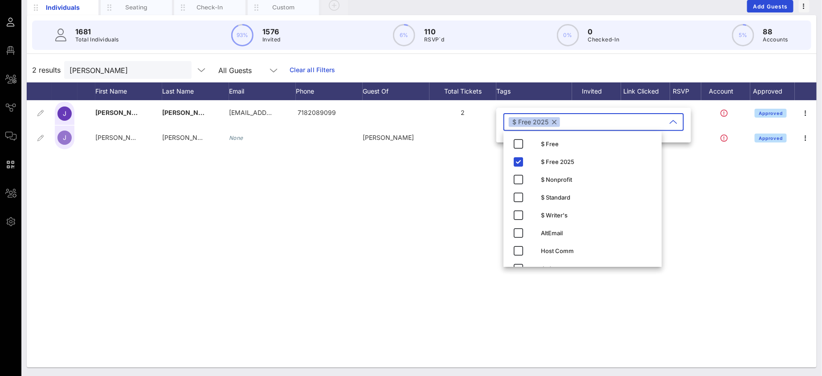
click at [399, 182] on div "J Jacqueline Woodson writerwoodson@gmail.com 7182089099 2 $ Free Approved J Jul…" at bounding box center [422, 233] width 790 height 267
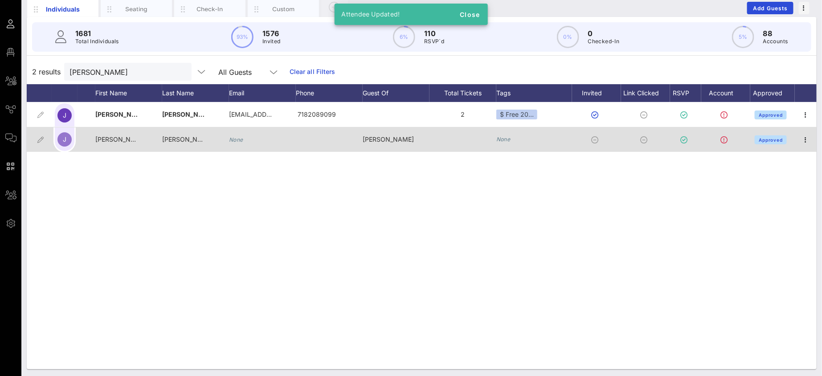
scroll to position [61, 0]
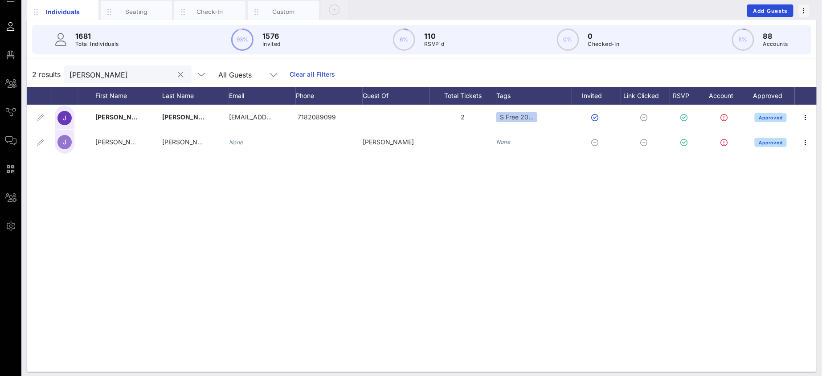
click at [178, 75] on button "clear icon" at bounding box center [181, 74] width 6 height 9
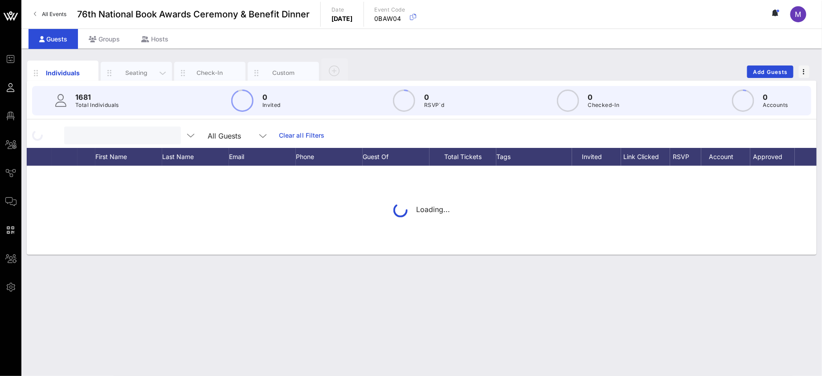
scroll to position [0, 0]
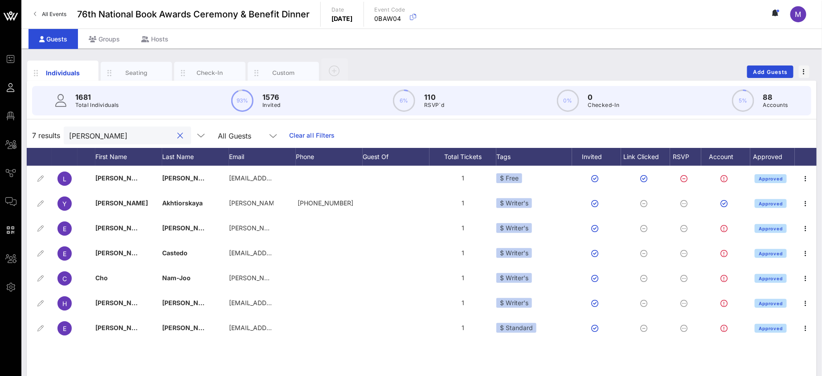
type input "lena"
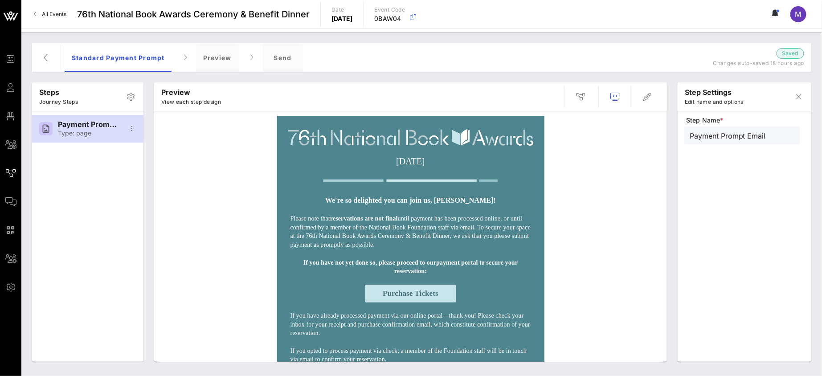
scroll to position [7, 0]
